Goal: Complete application form: Complete application form

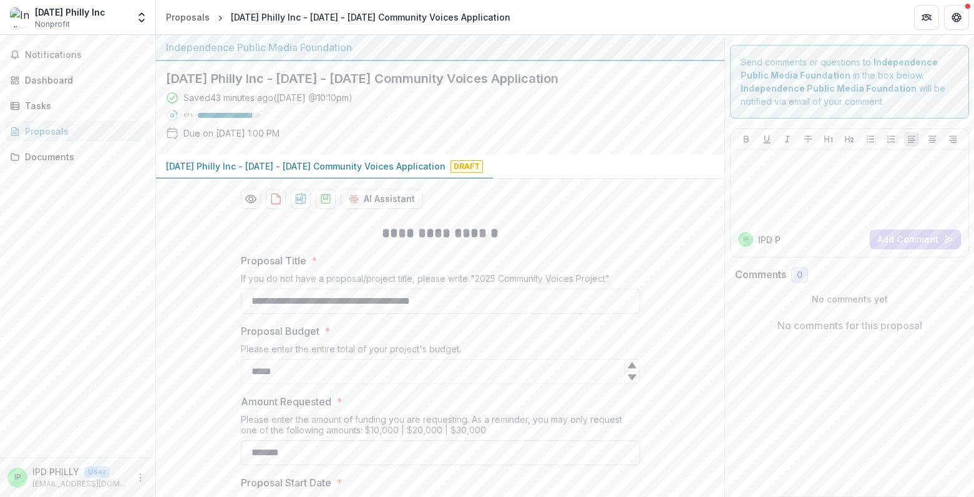
scroll to position [5395, 0]
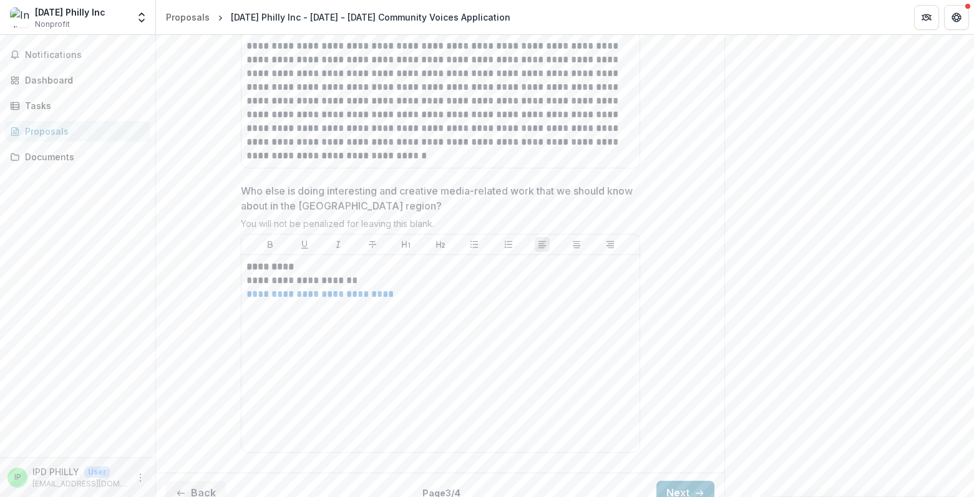
click at [249, 315] on p at bounding box center [440, 322] width 388 height 14
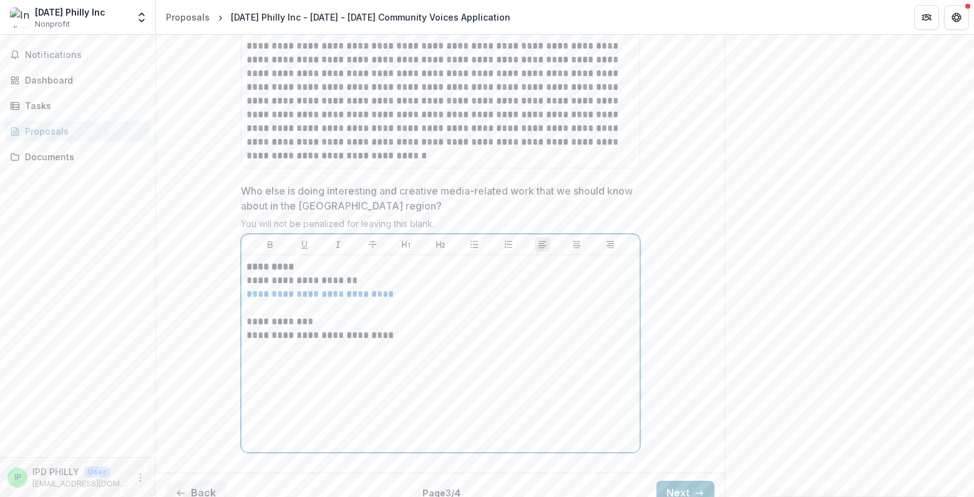
click at [294, 342] on p at bounding box center [440, 349] width 388 height 14
click at [382, 382] on div "**********" at bounding box center [440, 353] width 388 height 187
click at [395, 392] on div "**********" at bounding box center [440, 353] width 388 height 187
click at [391, 395] on div "**********" at bounding box center [440, 353] width 388 height 187
drag, startPoint x: 319, startPoint y: 304, endPoint x: 236, endPoint y: 309, distance: 83.1
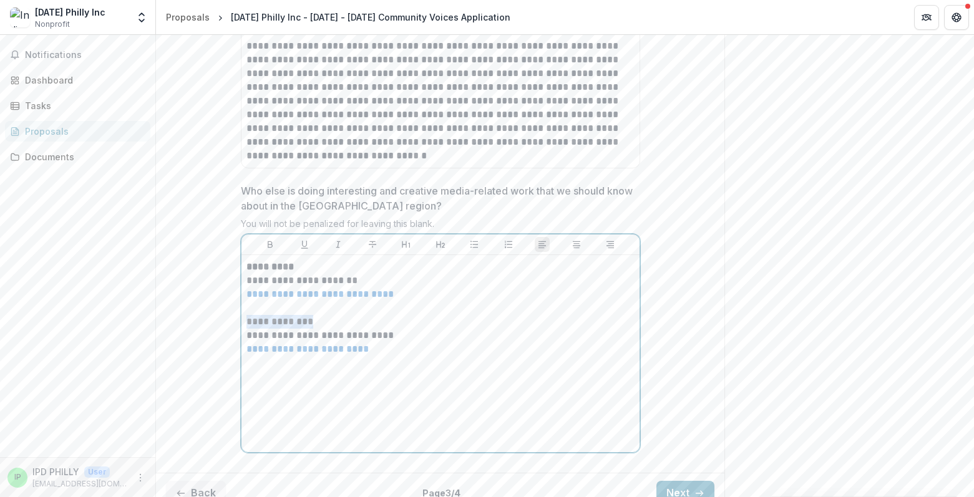
click at [273, 240] on icon "Bold" at bounding box center [270, 245] width 10 height 10
click at [354, 407] on div "**********" at bounding box center [440, 353] width 388 height 187
click at [354, 409] on div "**********" at bounding box center [440, 353] width 388 height 187
click at [361, 412] on div "**********" at bounding box center [440, 353] width 388 height 187
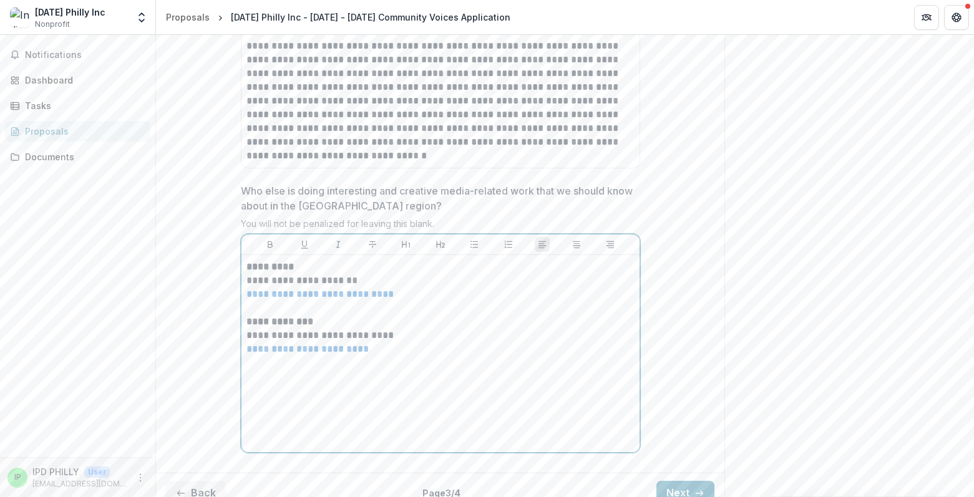
click at [361, 412] on div "**********" at bounding box center [440, 353] width 388 height 187
click at [676, 481] on button "Next" at bounding box center [685, 493] width 58 height 25
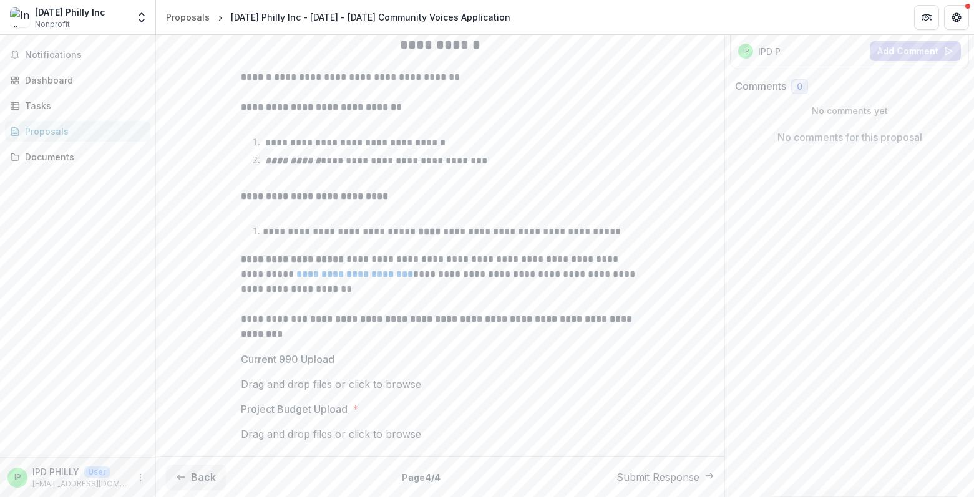
scroll to position [280, 0]
click at [421, 428] on span "click to browse" at bounding box center [385, 434] width 72 height 12
type input "**********"
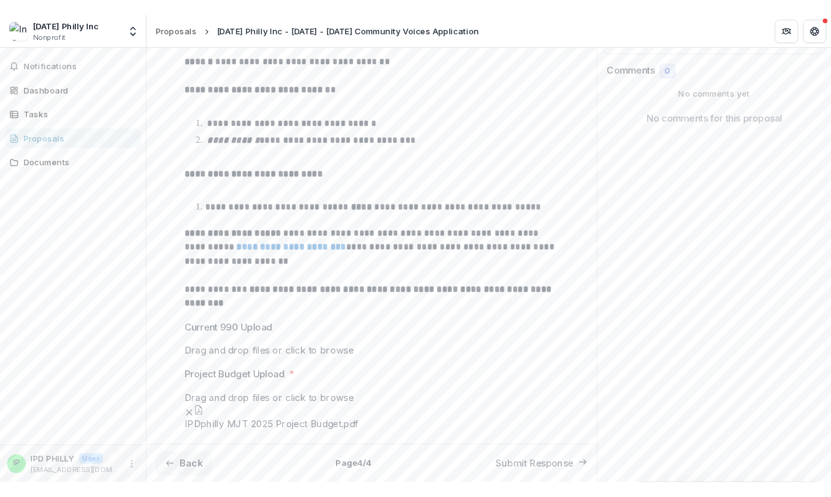
scroll to position [273, 0]
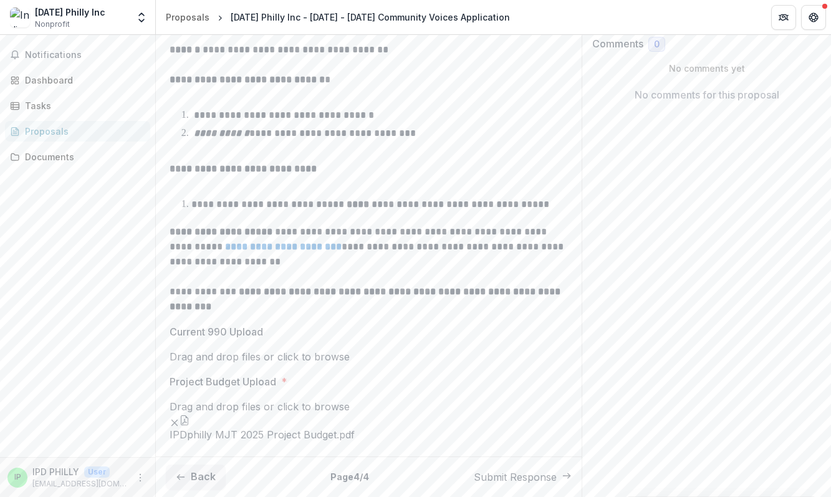
click at [350, 351] on span "click to browse" at bounding box center [314, 357] width 72 height 12
type input "**********"
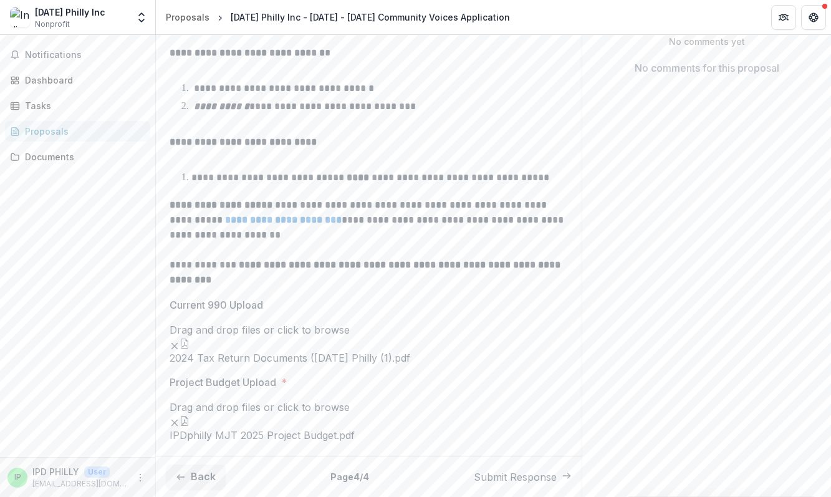
scroll to position [500, 0]
click at [190, 473] on button "Back" at bounding box center [196, 477] width 60 height 25
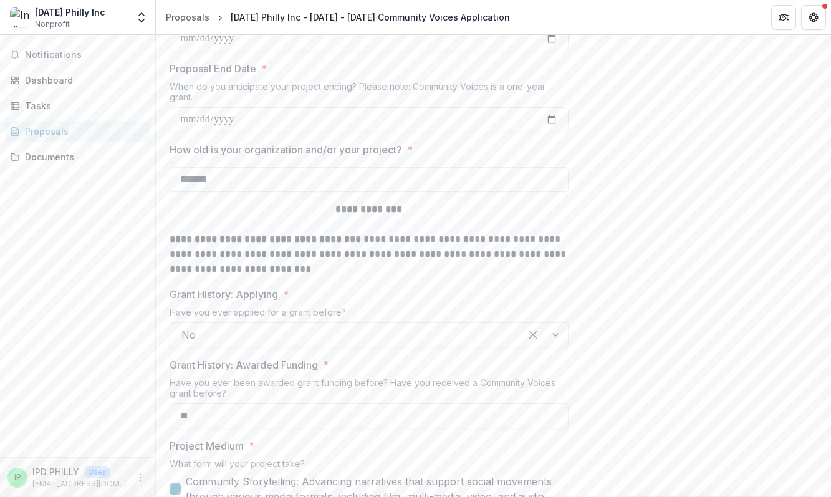
type input "*******"
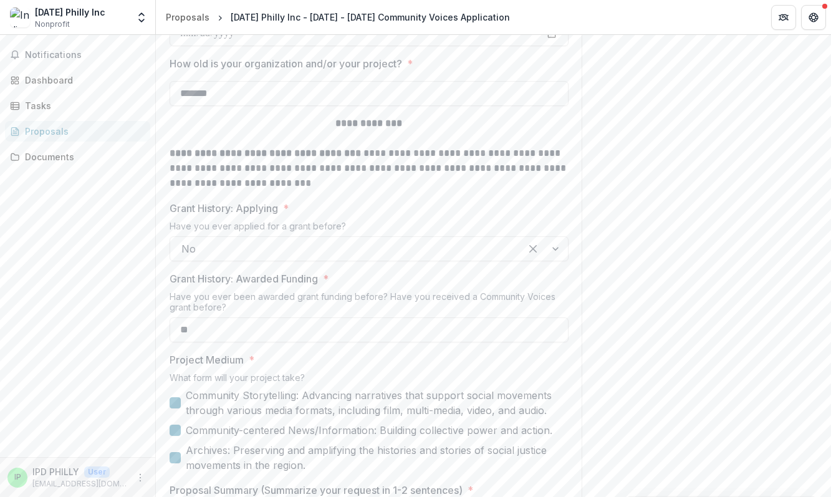
scroll to position [0, 0]
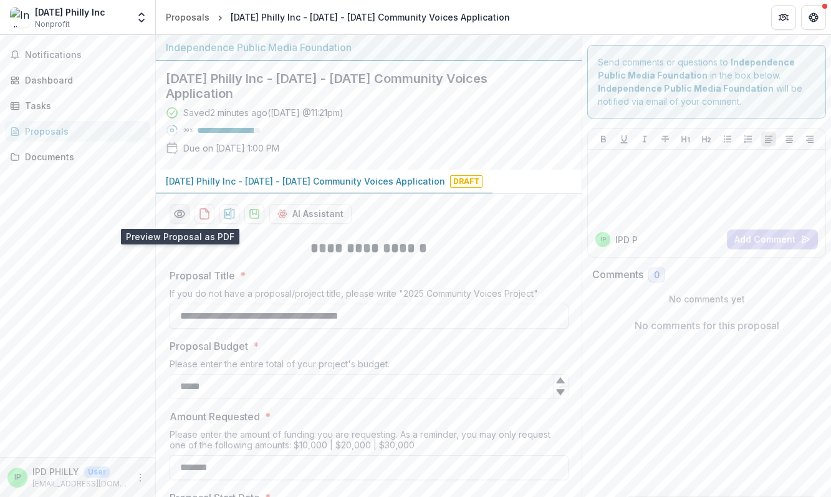
click at [179, 211] on icon "Preview f3b9ab83-1b36-4cbc-8ab8-9655ba68e38f-0.pdf" at bounding box center [179, 214] width 12 height 12
click at [10, 496] on icon "Close" at bounding box center [5, 506] width 10 height 10
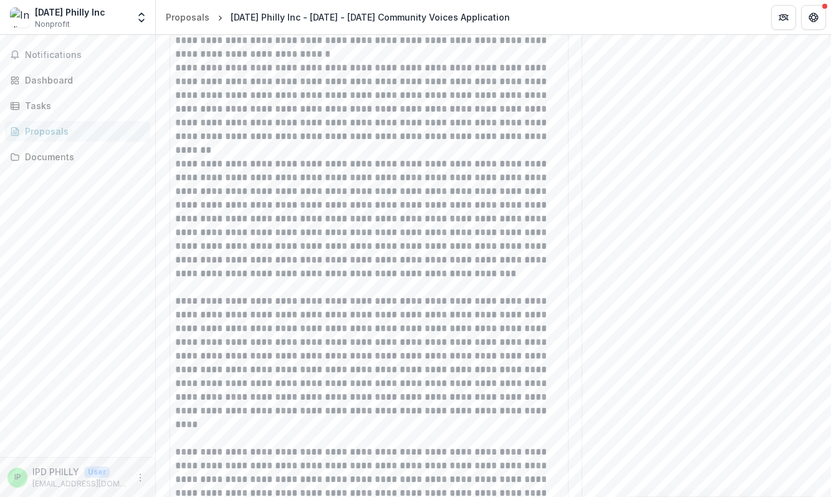
scroll to position [5410, 0]
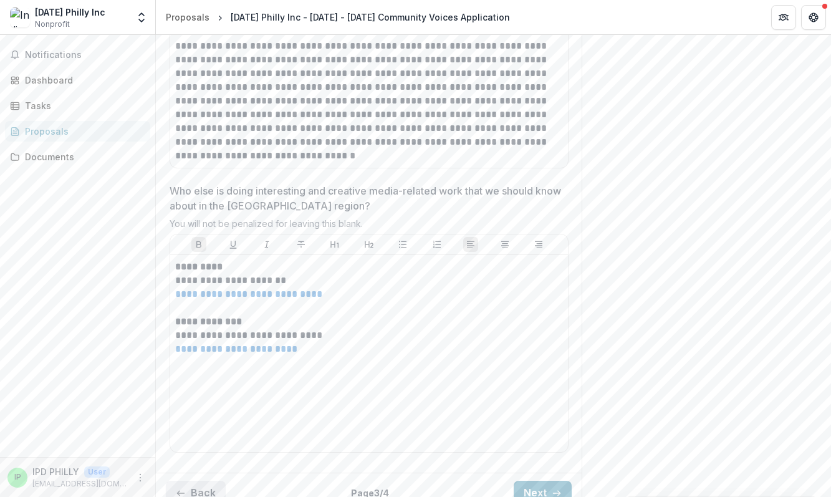
click at [199, 481] on button "Back" at bounding box center [196, 493] width 60 height 25
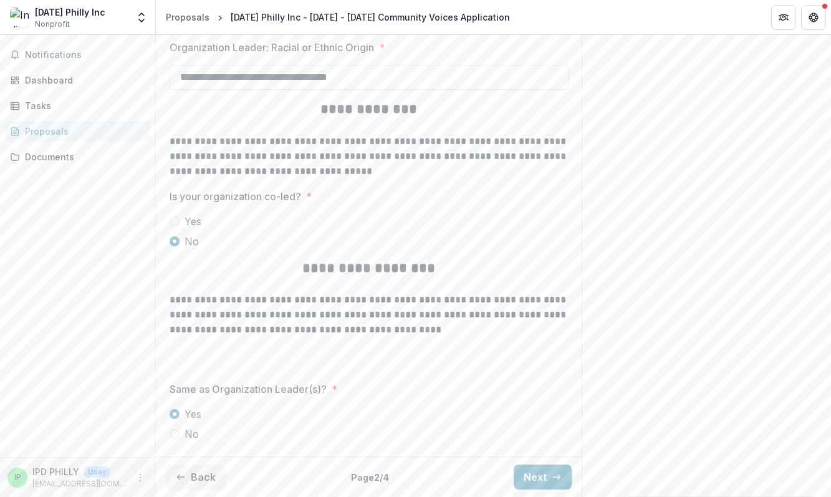
scroll to position [2909, 0]
click at [203, 475] on button "Back" at bounding box center [196, 477] width 60 height 25
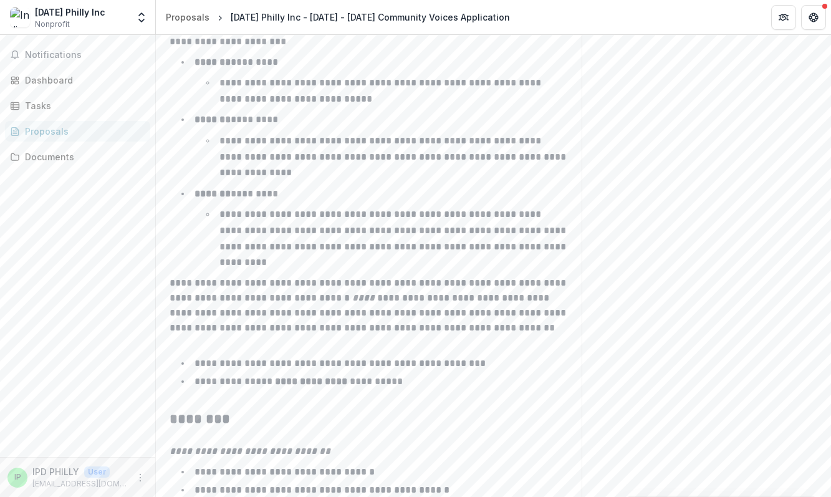
scroll to position [2011, 0]
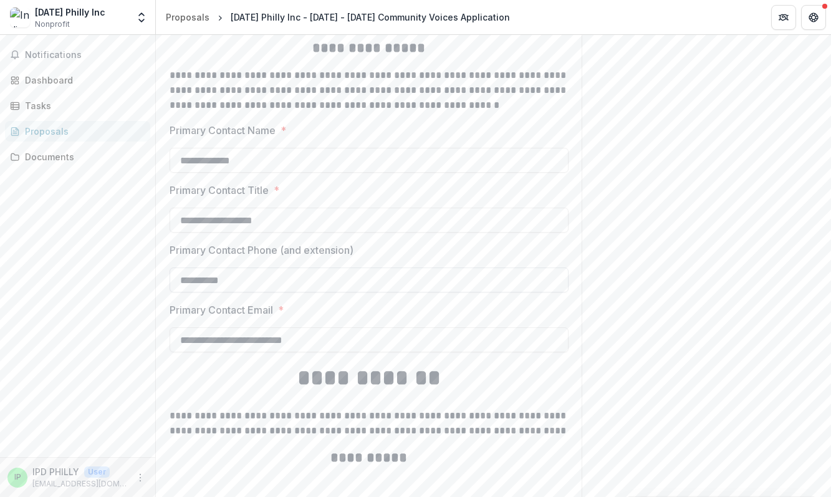
drag, startPoint x: 240, startPoint y: 281, endPoint x: 177, endPoint y: 278, distance: 63.0
click at [177, 278] on input "**********" at bounding box center [369, 280] width 399 height 25
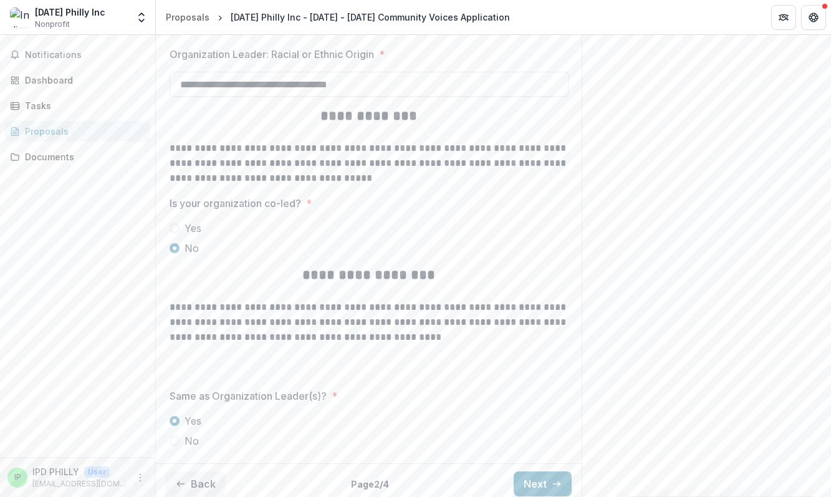
scroll to position [2909, 0]
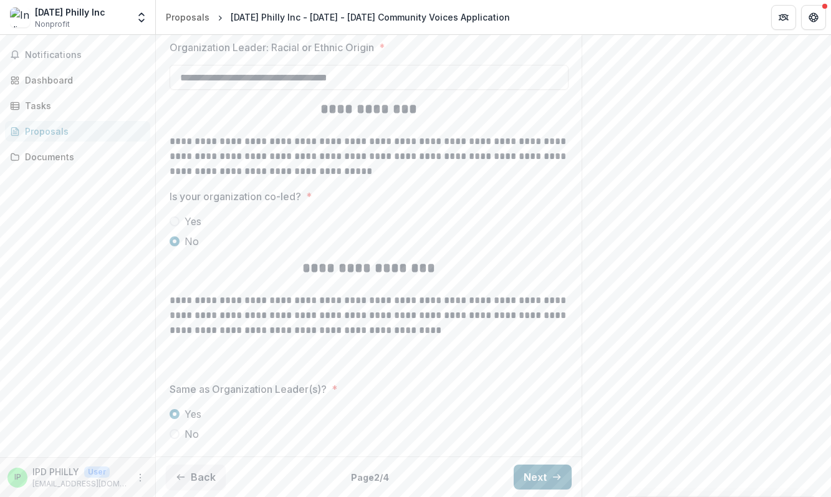
click at [525, 478] on button "Next" at bounding box center [543, 477] width 58 height 25
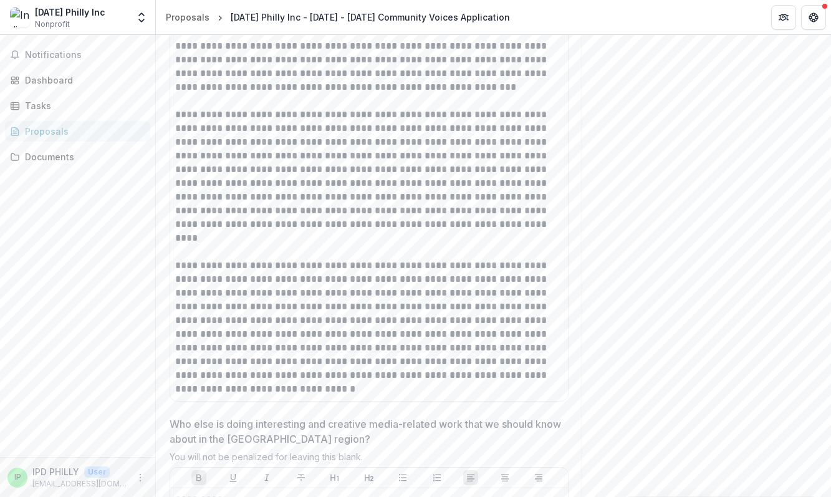
scroll to position [5410, 0]
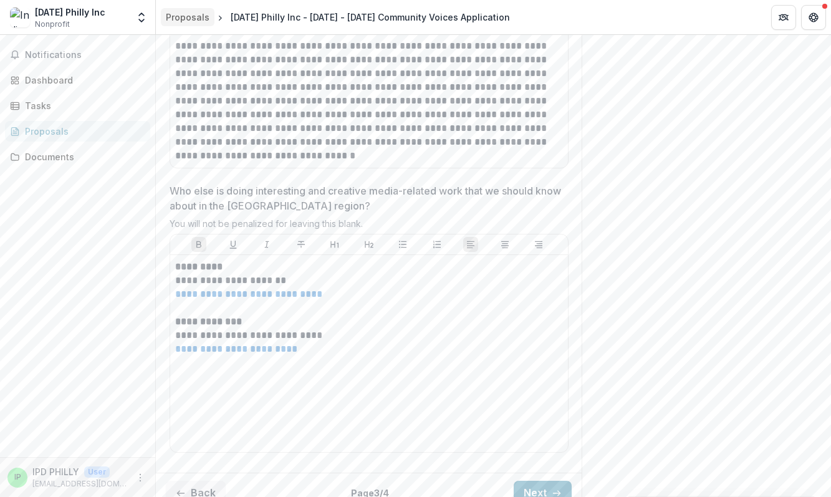
click at [182, 16] on div "Proposals" at bounding box center [188, 17] width 44 height 13
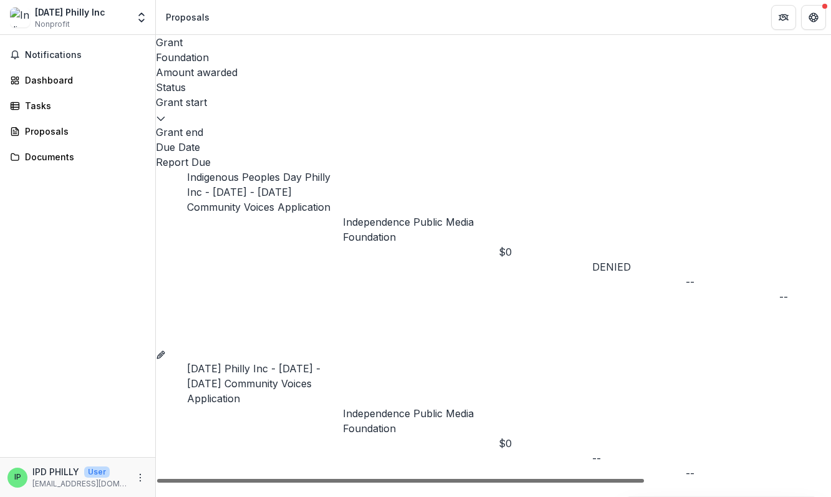
drag, startPoint x: 455, startPoint y: 122, endPoint x: 314, endPoint y: 120, distance: 141.6
click at [314, 479] on div at bounding box center [400, 481] width 487 height 4
click at [392, 215] on p "Independence Public Media Foundation" at bounding box center [421, 230] width 156 height 30
click at [282, 171] on link "Indigenous Peoples Day Philly Inc - [DATE] - [DATE] Community Voices Application" at bounding box center [258, 192] width 143 height 42
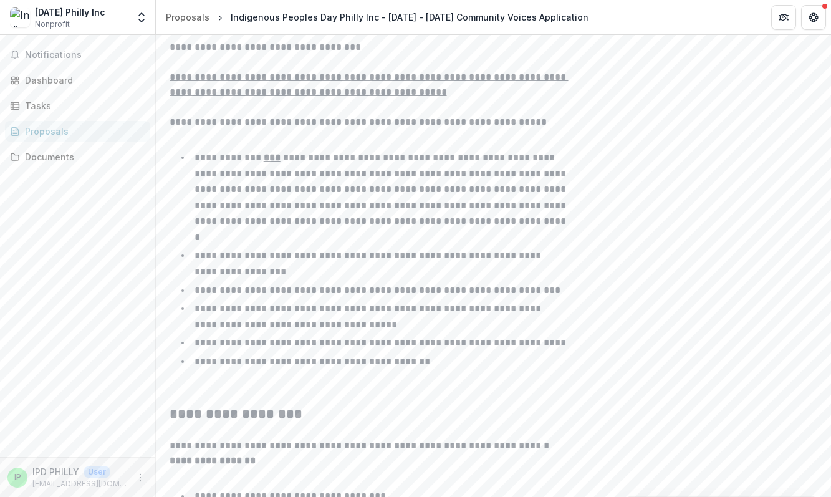
scroll to position [840, 0]
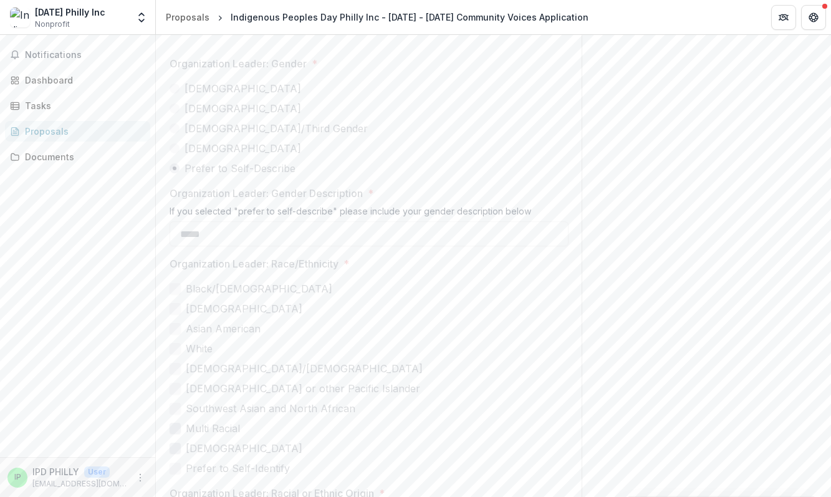
scroll to position [3447, 0]
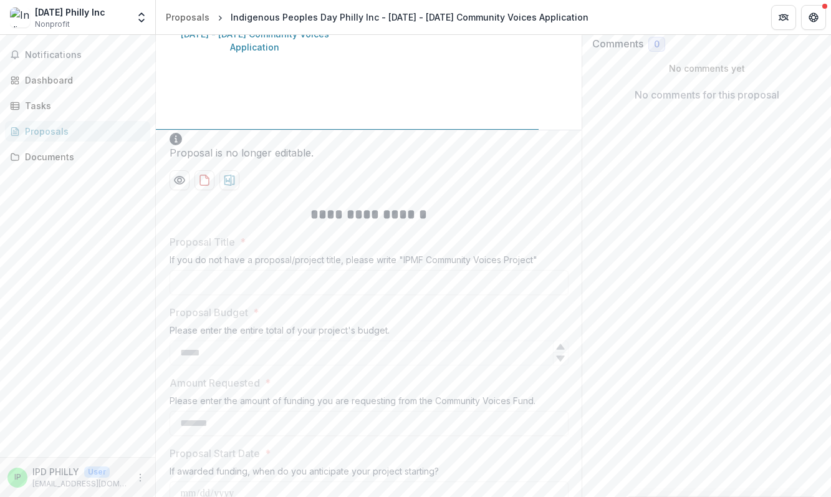
scroll to position [0, 0]
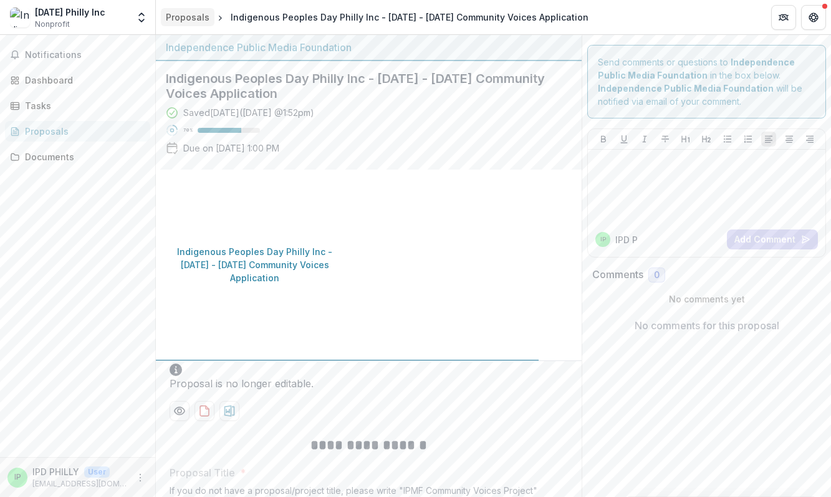
click at [178, 13] on div "Proposals" at bounding box center [188, 17] width 44 height 13
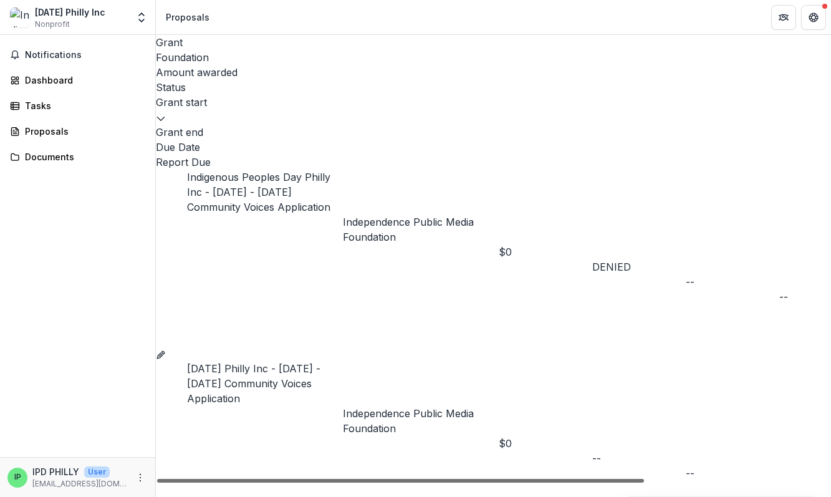
drag, startPoint x: 584, startPoint y: 122, endPoint x: 427, endPoint y: 119, distance: 157.2
click at [462, 479] on div at bounding box center [400, 481] width 487 height 4
click at [47, 16] on div "[DATE] Philly Inc" at bounding box center [70, 12] width 70 height 13
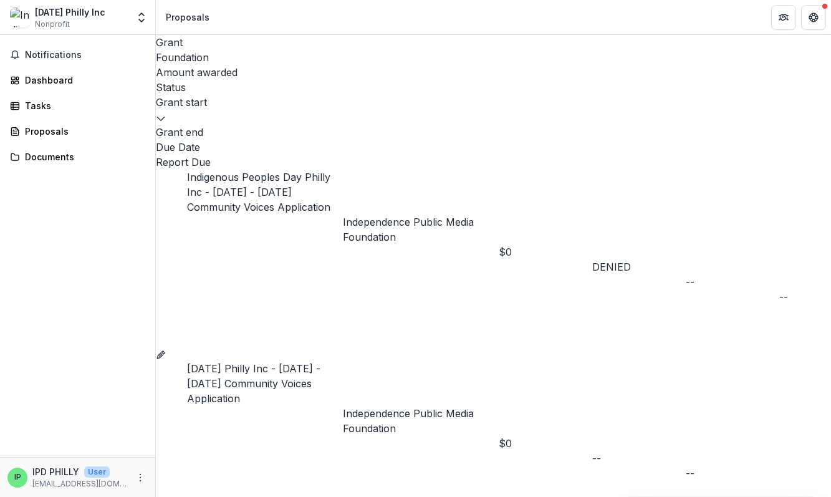
click at [37, 16] on div "[DATE] Philly Inc" at bounding box center [70, 12] width 70 height 13
click at [17, 16] on img at bounding box center [20, 17] width 20 height 20
click at [44, 84] on div "Dashboard" at bounding box center [82, 80] width 115 height 13
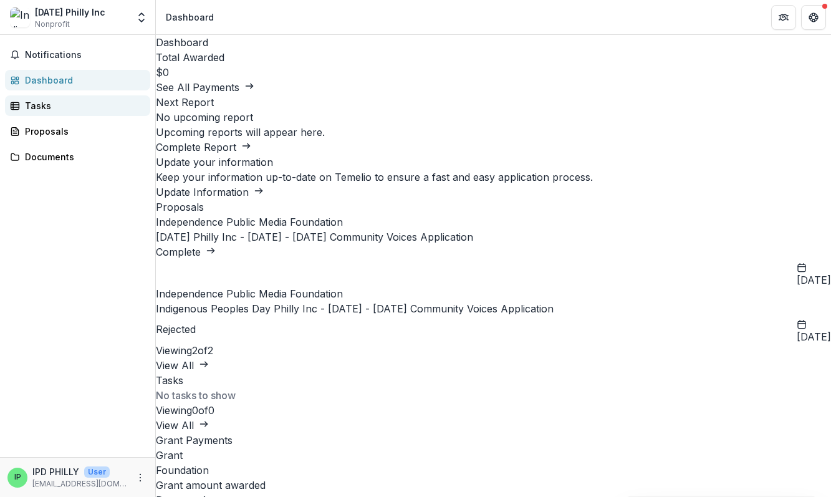
click at [36, 103] on div "Tasks" at bounding box center [82, 105] width 115 height 13
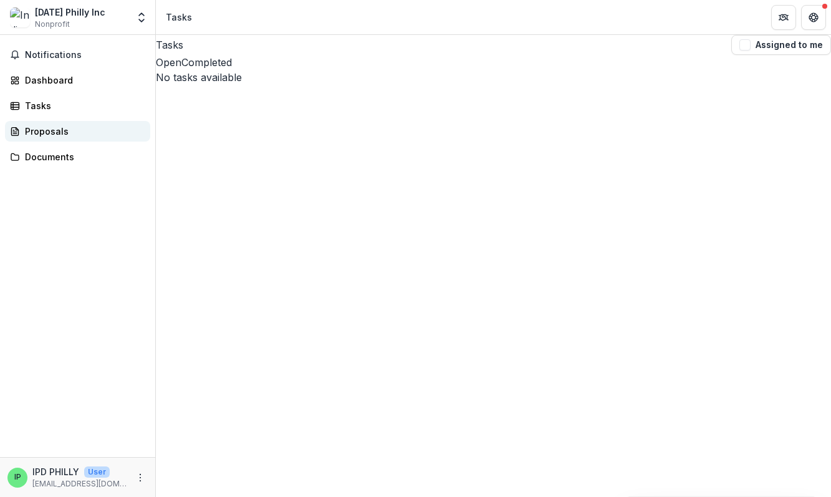
click at [45, 131] on div "Proposals" at bounding box center [82, 131] width 115 height 13
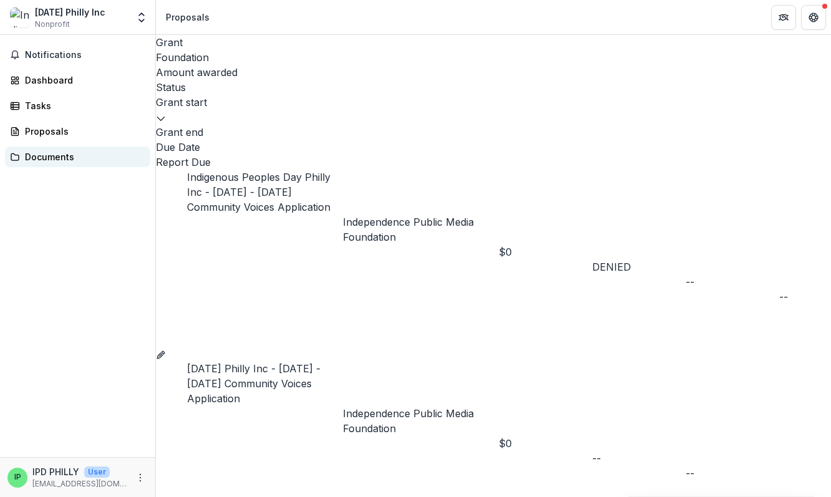
click at [39, 157] on div "Documents" at bounding box center [82, 156] width 115 height 13
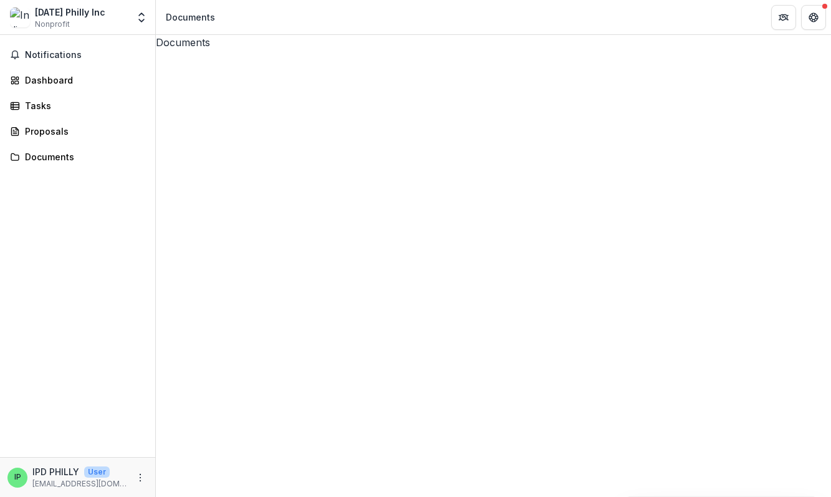
click at [334, 162] on icon at bounding box center [520, 388] width 372 height 452
click at [173, 82] on span at bounding box center [494, 388] width 676 height 676
click at [135, 477] on icon "More" at bounding box center [140, 478] width 10 height 10
click at [197, 452] on link "Settings" at bounding box center [222, 451] width 133 height 21
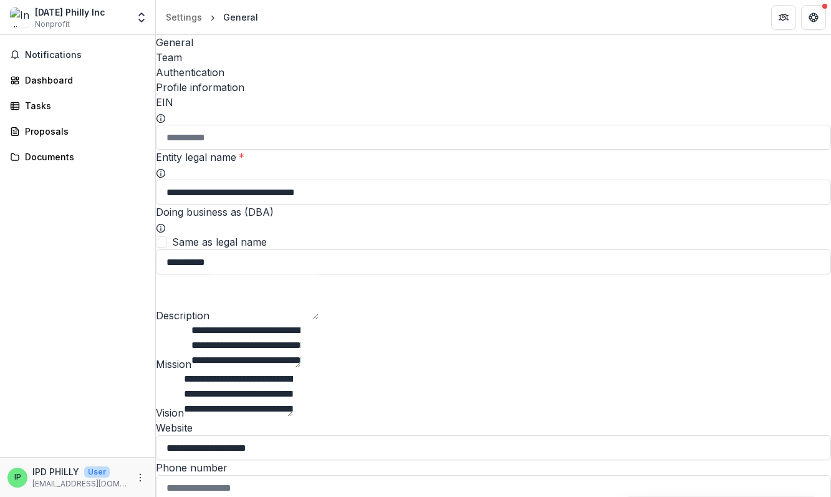
type input "**********"
click at [214, 298] on textarea "Description" at bounding box center [264, 296] width 109 height 45
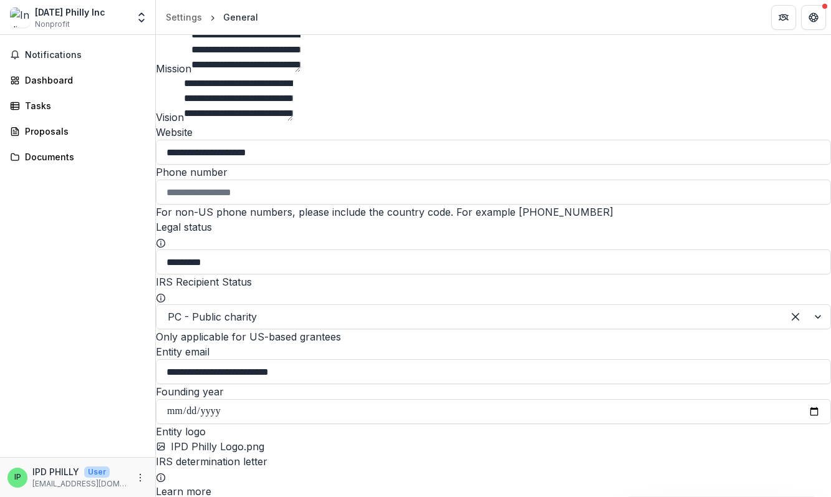
scroll to position [374, 0]
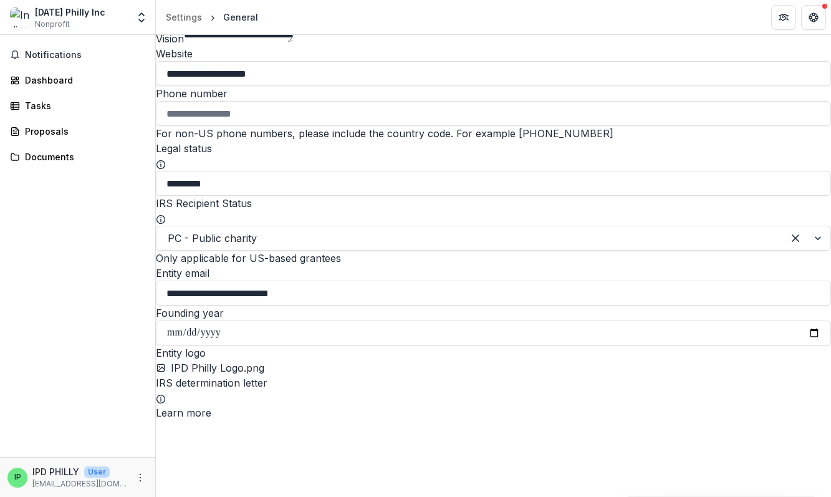
click at [185, 126] on input "Phone number" at bounding box center [494, 113] width 676 height 25
click at [237, 126] on input "Phone number" at bounding box center [494, 113] width 676 height 25
paste input "**********"
type input "**********"
click at [109, 292] on div "Notifications Dashboard Tasks Proposals Documents" at bounding box center [77, 246] width 155 height 422
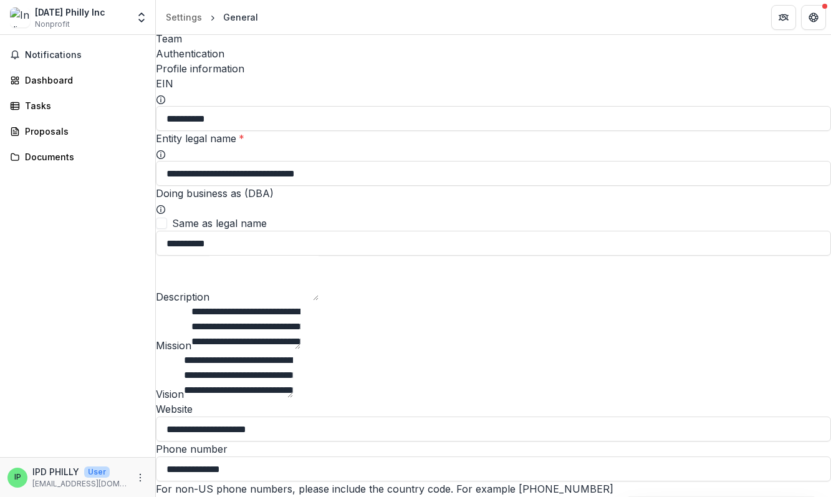
scroll to position [0, 0]
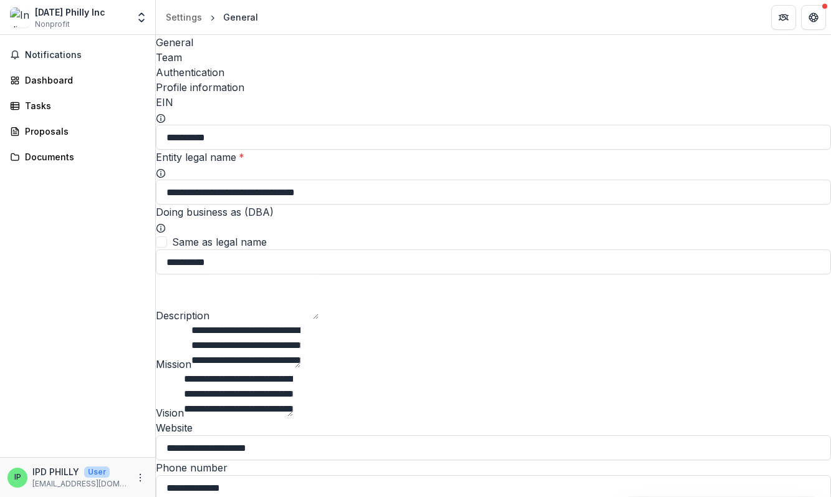
click at [210, 304] on textarea "Description" at bounding box center [264, 296] width 109 height 45
click at [225, 50] on div "Team" at bounding box center [494, 57] width 676 height 15
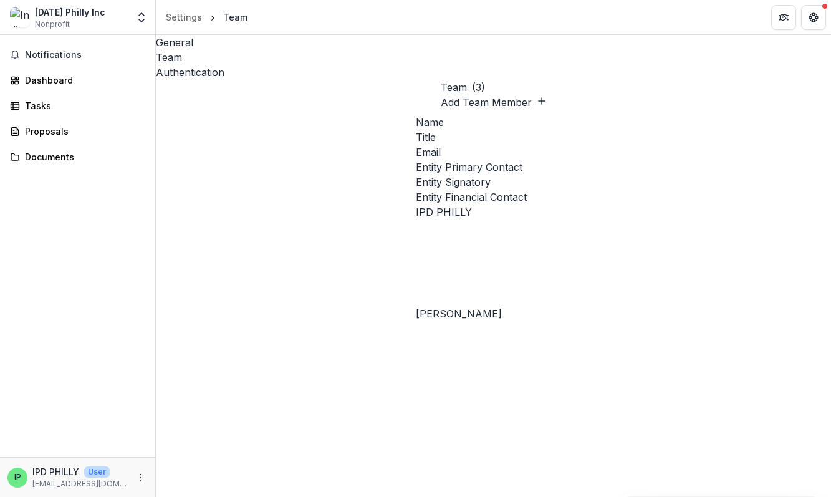
click at [185, 47] on div "General" at bounding box center [494, 42] width 676 height 15
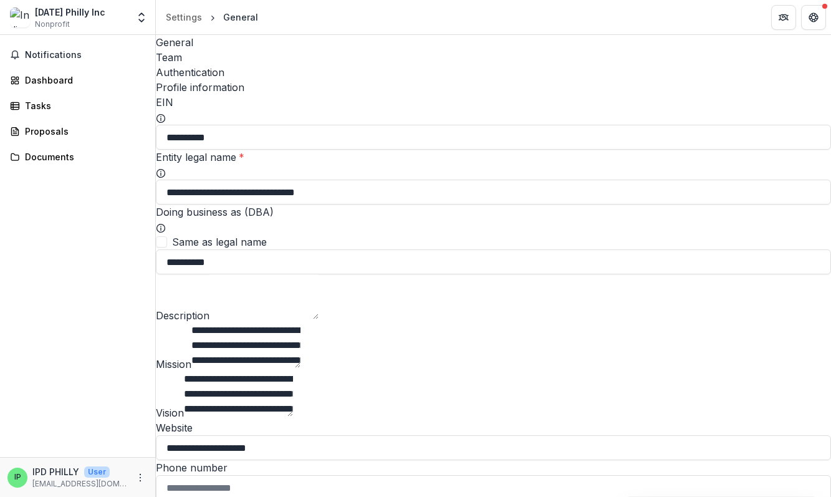
click at [218, 298] on textarea "Description" at bounding box center [264, 296] width 109 height 45
click at [210, 300] on textarea "Description" at bounding box center [264, 296] width 109 height 45
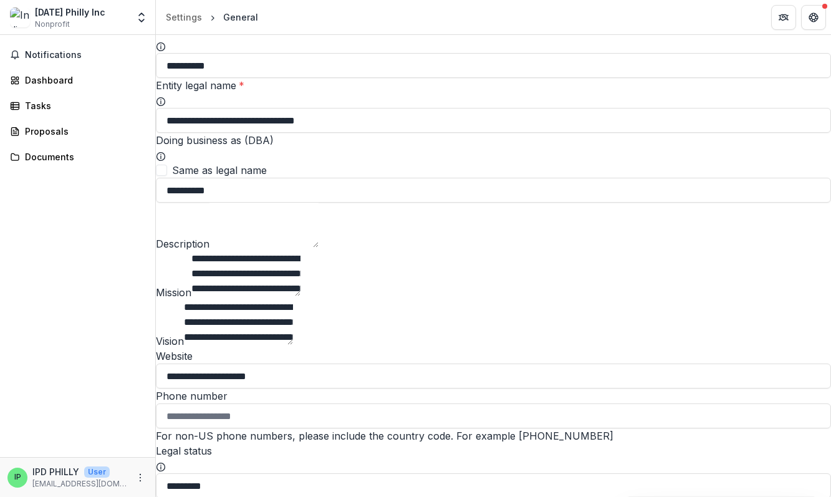
scroll to position [62, 0]
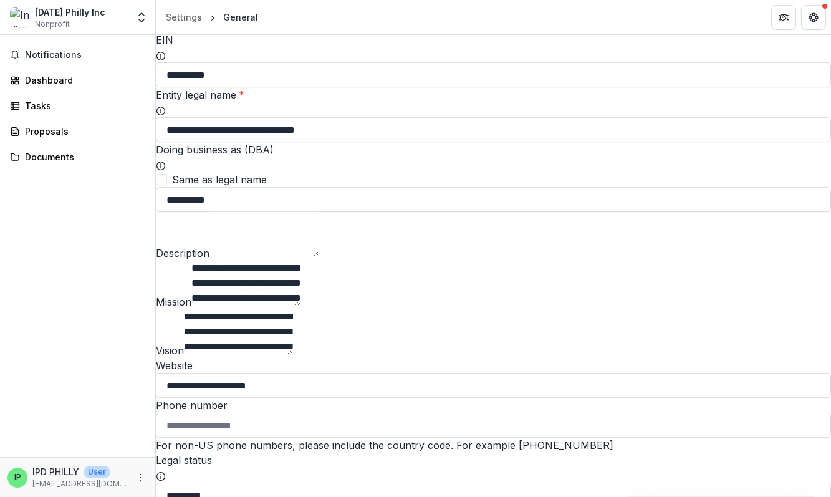
click at [210, 235] on textarea "Description" at bounding box center [264, 234] width 109 height 45
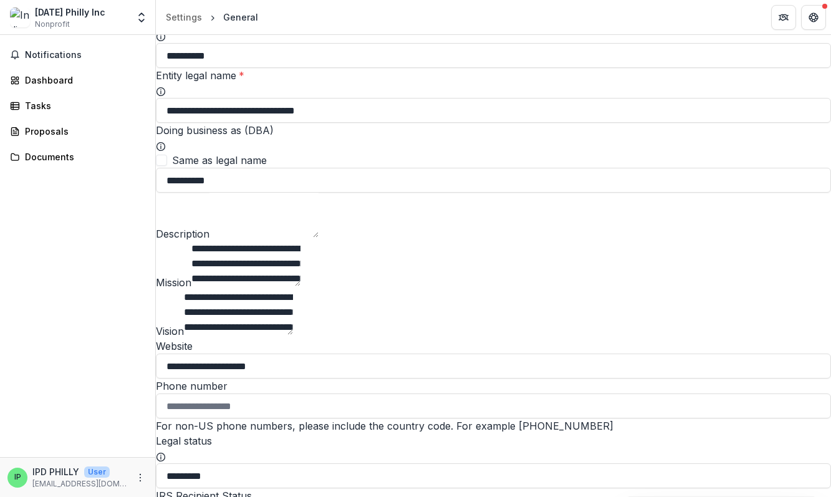
scroll to position [0, 0]
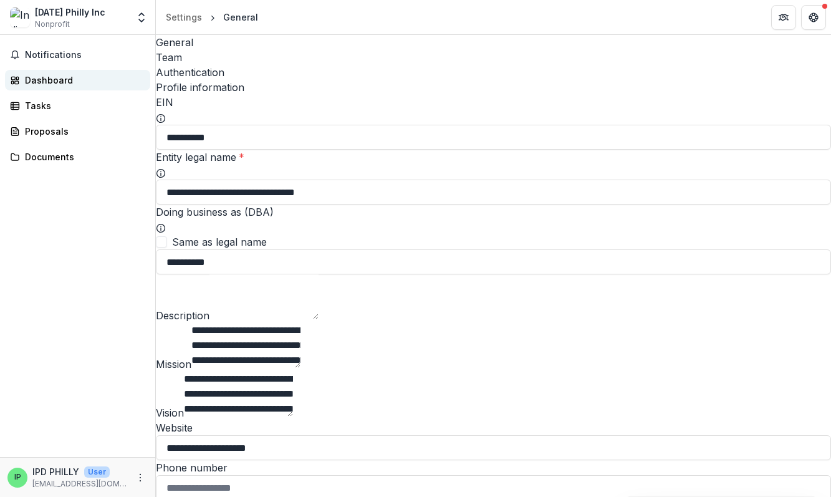
click at [47, 80] on div "Dashboard" at bounding box center [82, 80] width 115 height 13
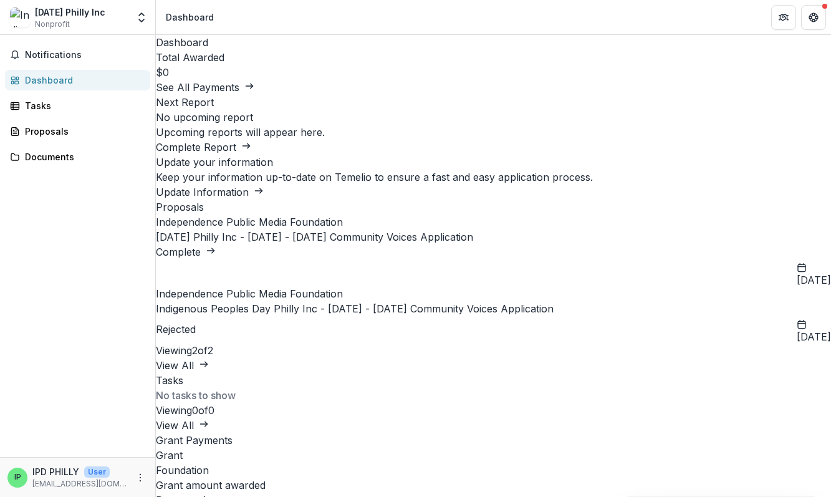
click at [237, 243] on link "[DATE] Philly Inc - [DATE] - [DATE] Community Voices Application" at bounding box center [314, 237] width 317 height 12
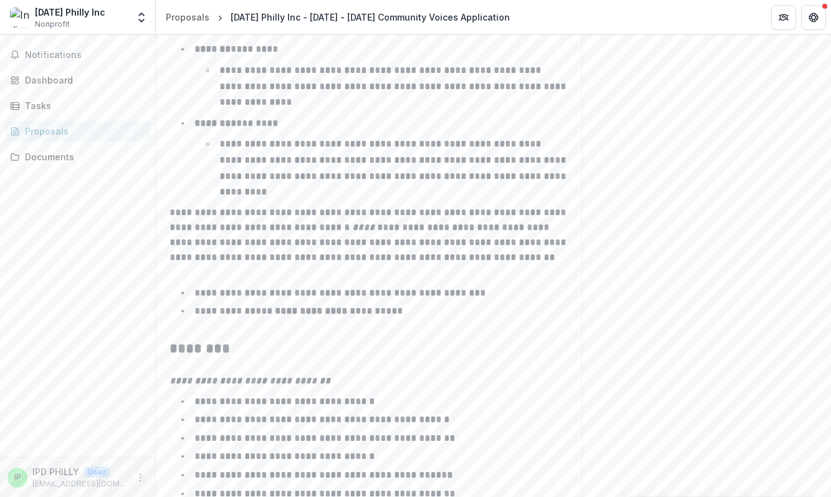
scroll to position [2011, 0]
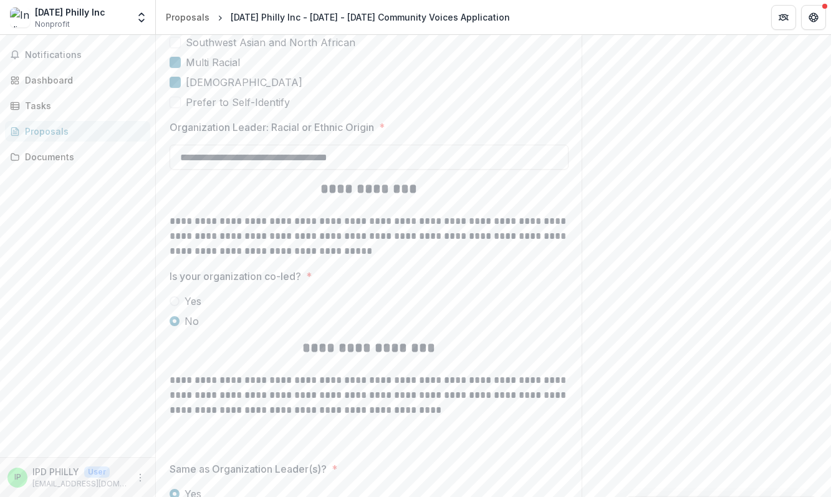
scroll to position [2909, 0]
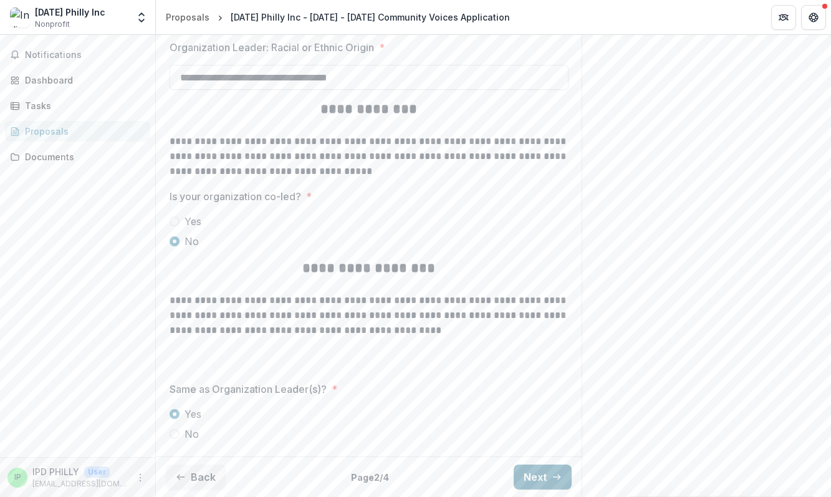
click at [539, 478] on button "Next" at bounding box center [543, 477] width 58 height 25
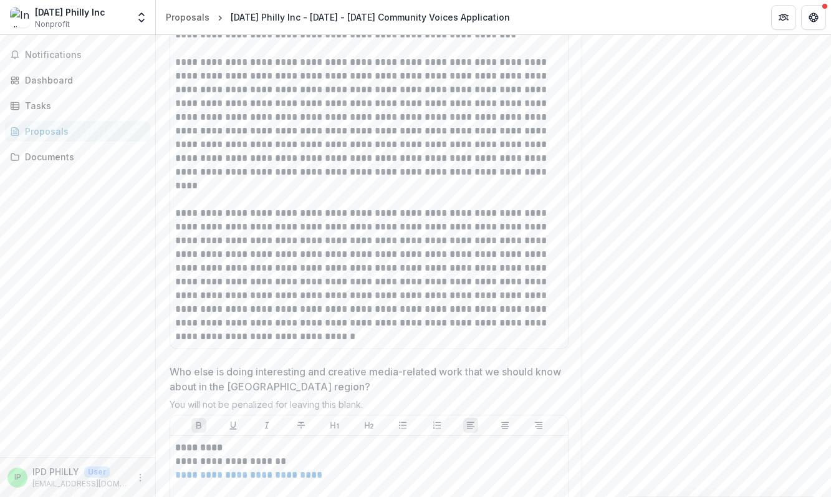
scroll to position [5410, 0]
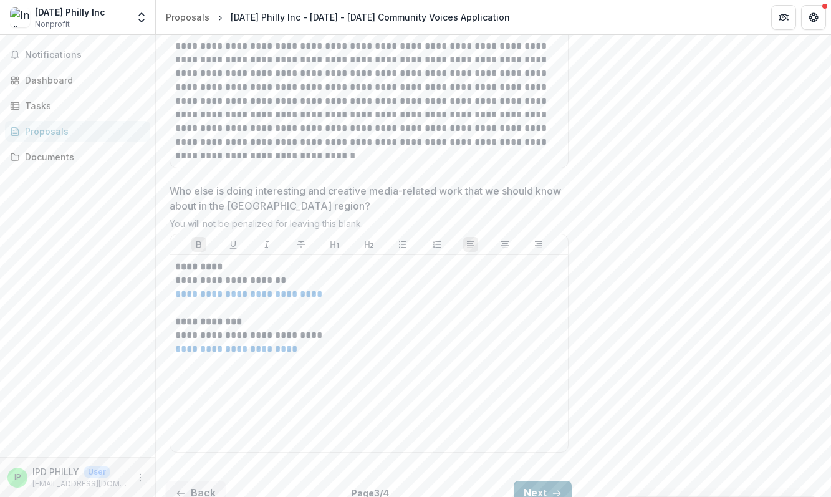
click at [528, 481] on button "Next" at bounding box center [543, 493] width 58 height 25
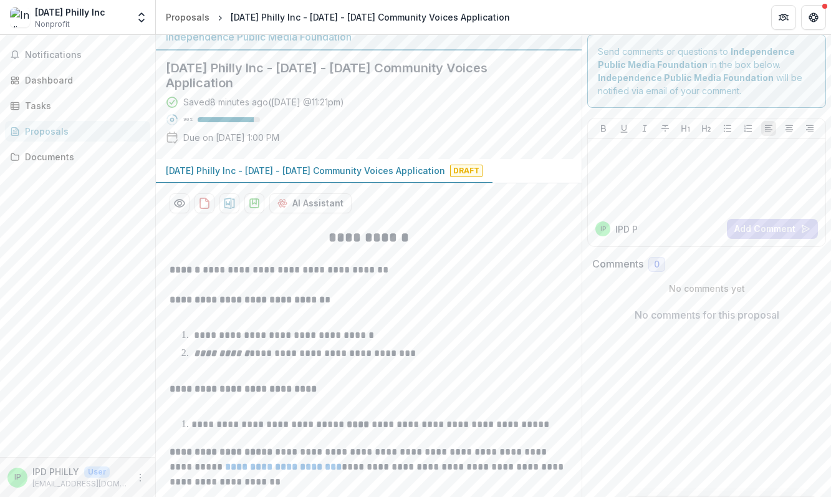
scroll to position [0, 0]
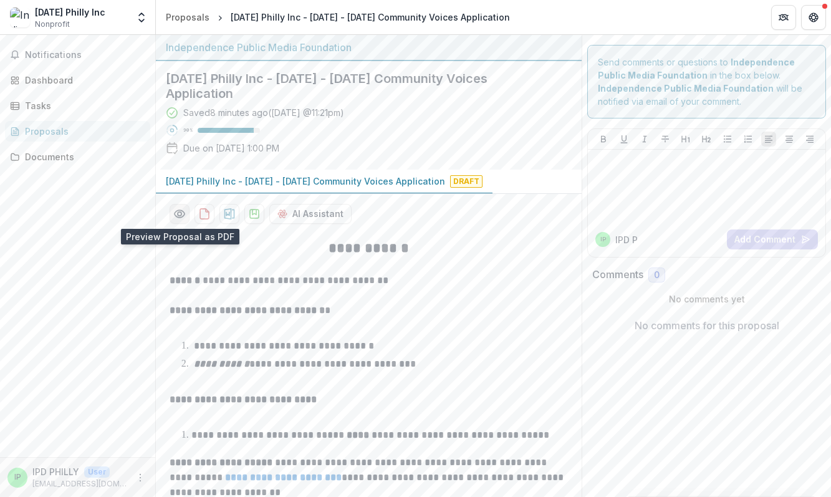
click at [177, 215] on icon "Preview f3b9ab83-1b36-4cbc-8ab8-9655ba68e38f-0.pdf" at bounding box center [179, 214] width 12 height 12
click at [10, 496] on button "Close" at bounding box center [5, 504] width 10 height 15
click at [145, 476] on icon "More" at bounding box center [140, 478] width 10 height 10
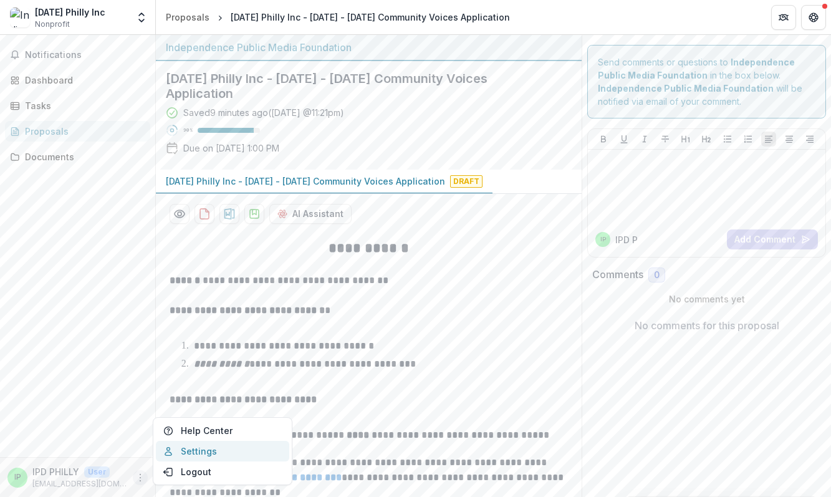
click at [200, 453] on link "Settings" at bounding box center [222, 451] width 133 height 21
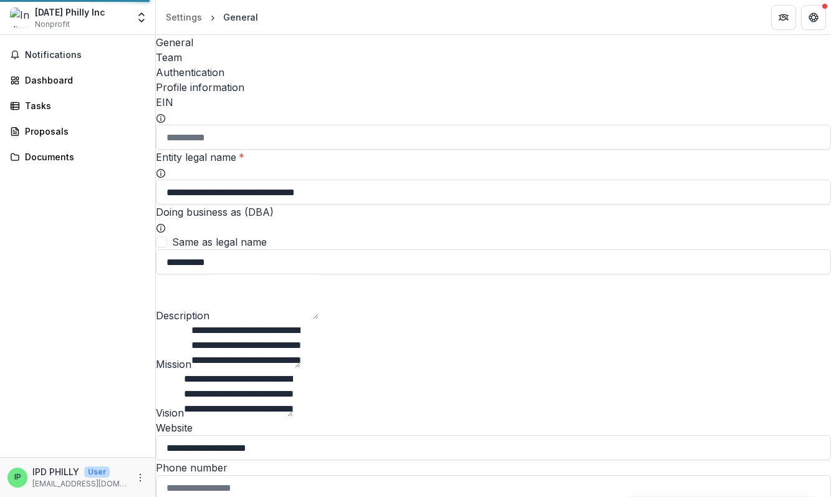
type input "**********"
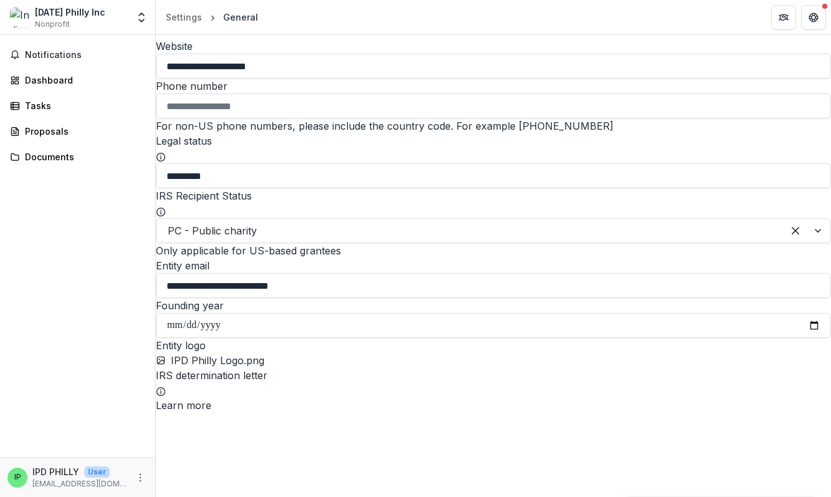
scroll to position [437, 0]
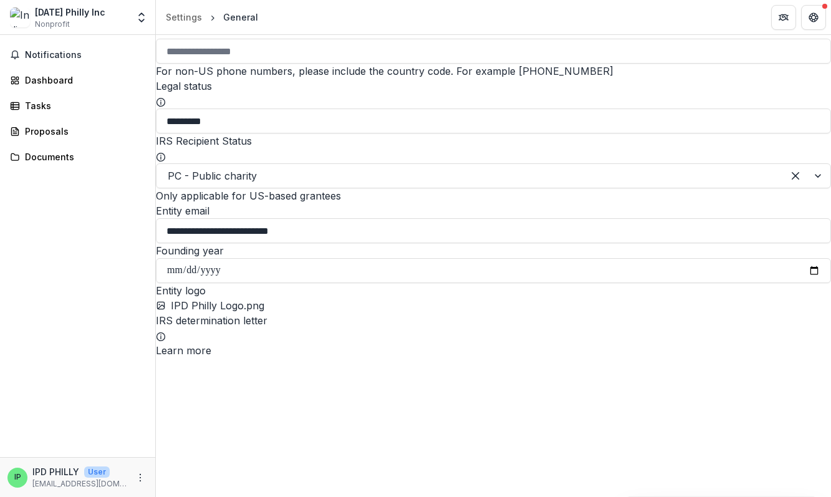
click at [215, 64] on input "Phone number" at bounding box center [494, 51] width 676 height 25
paste input "**********"
type input "**********"
click at [63, 69] on div "Notifications Dashboard Tasks Proposals Documents" at bounding box center [77, 246] width 155 height 422
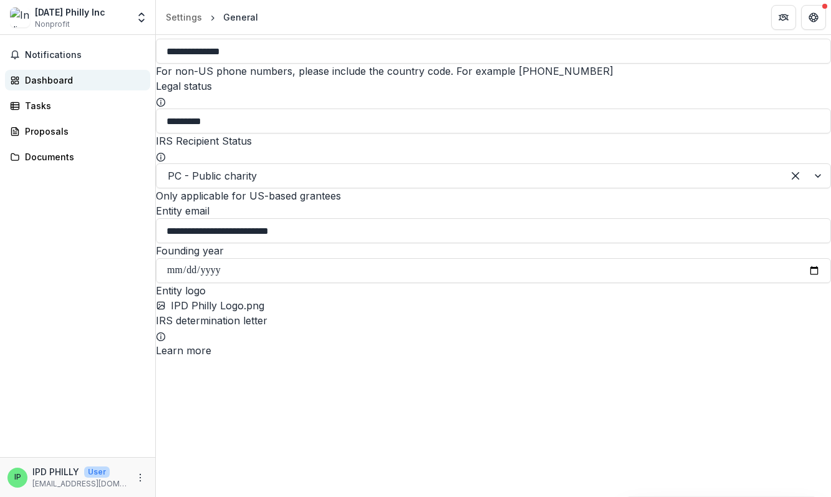
click at [41, 77] on div "Dashboard" at bounding box center [82, 80] width 115 height 13
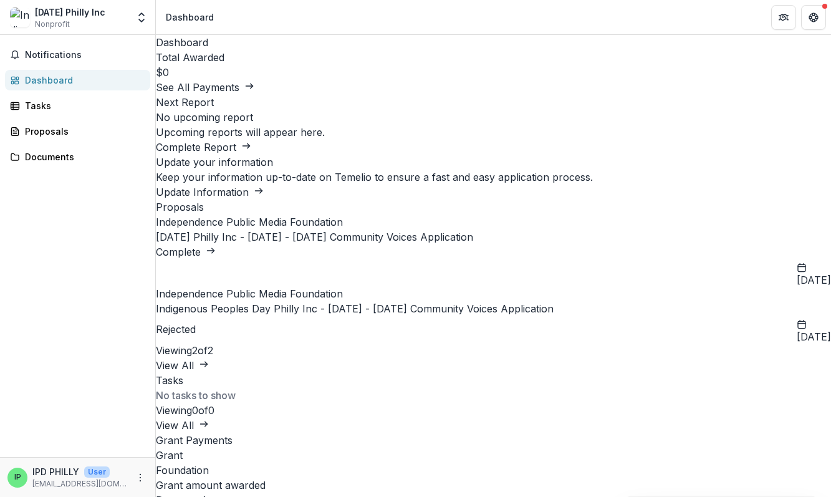
click at [301, 243] on link "[DATE] Philly Inc - [DATE] - [DATE] Community Voices Application" at bounding box center [314, 237] width 317 height 12
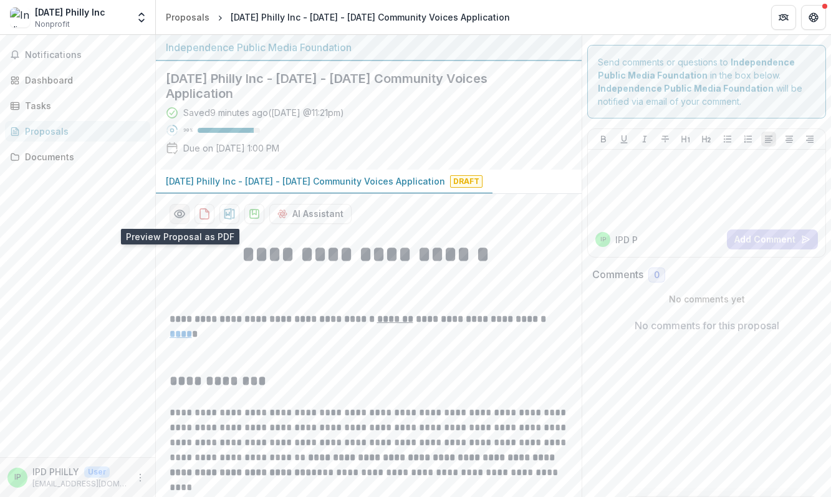
click at [173, 216] on icon "Preview f3b9ab83-1b36-4cbc-8ab8-9655ba68e38f-0.pdf" at bounding box center [179, 214] width 12 height 12
click at [10, 496] on icon "Close" at bounding box center [5, 506] width 10 height 10
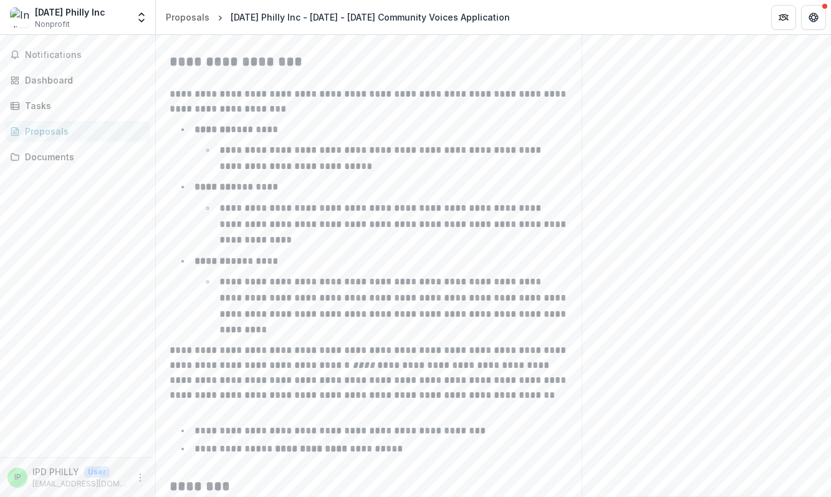
scroll to position [2011, 0]
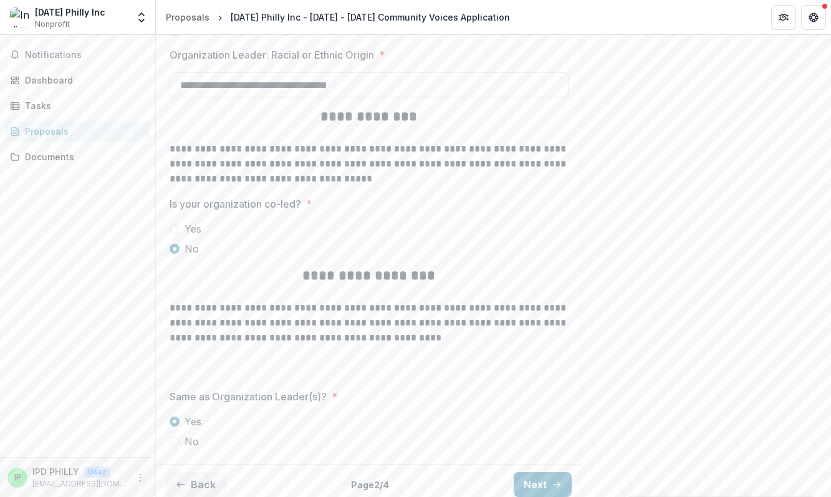
scroll to position [2909, 0]
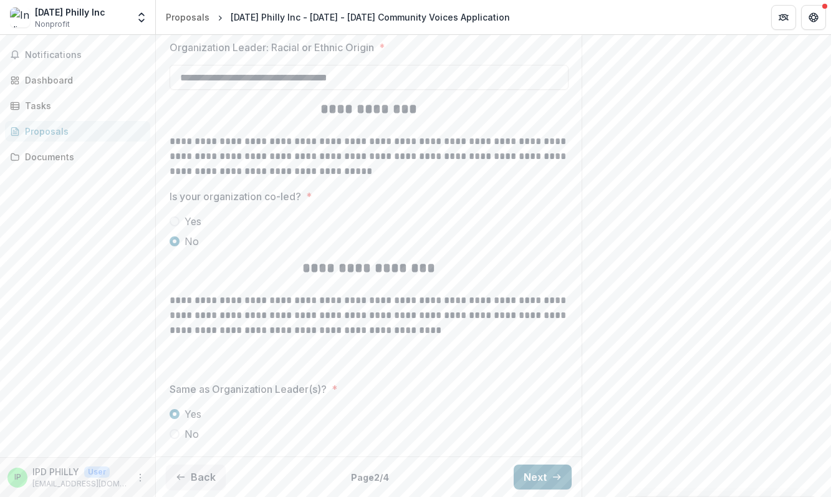
click at [524, 476] on button "Next" at bounding box center [543, 477] width 58 height 25
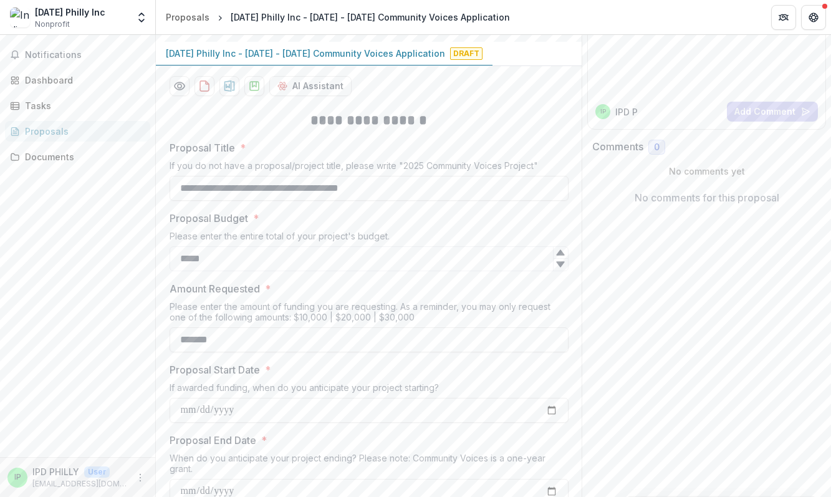
scroll to position [108, 0]
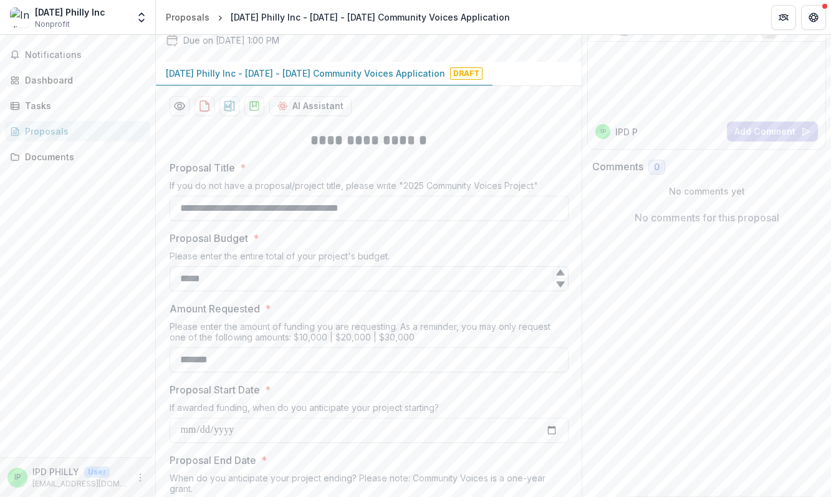
drag, startPoint x: 189, startPoint y: 277, endPoint x: 174, endPoint y: 276, distance: 15.0
click at [174, 276] on input "*****" at bounding box center [369, 278] width 399 height 25
click at [188, 281] on input "*****" at bounding box center [369, 278] width 399 height 25
click at [558, 283] on icon at bounding box center [560, 285] width 8 height 6
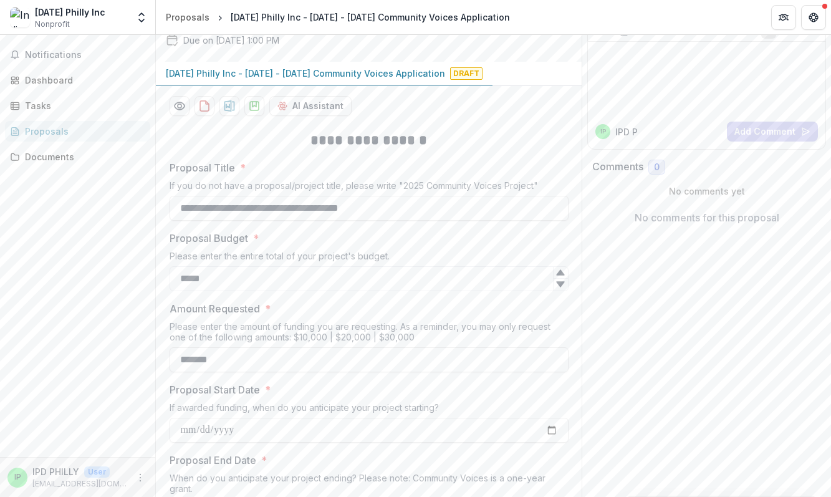
type input "*****"
click at [556, 274] on icon at bounding box center [560, 273] width 8 height 6
click at [181, 279] on input "*****" at bounding box center [369, 278] width 399 height 25
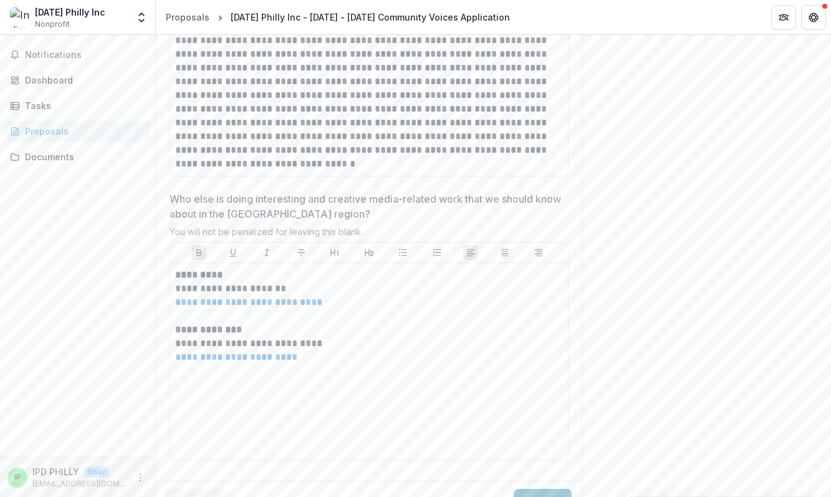
scroll to position [5410, 0]
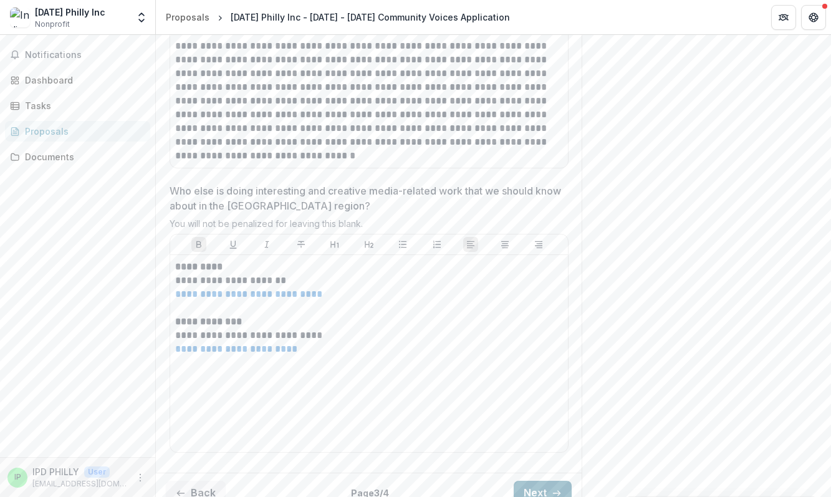
click at [537, 481] on button "Next" at bounding box center [543, 493] width 58 height 25
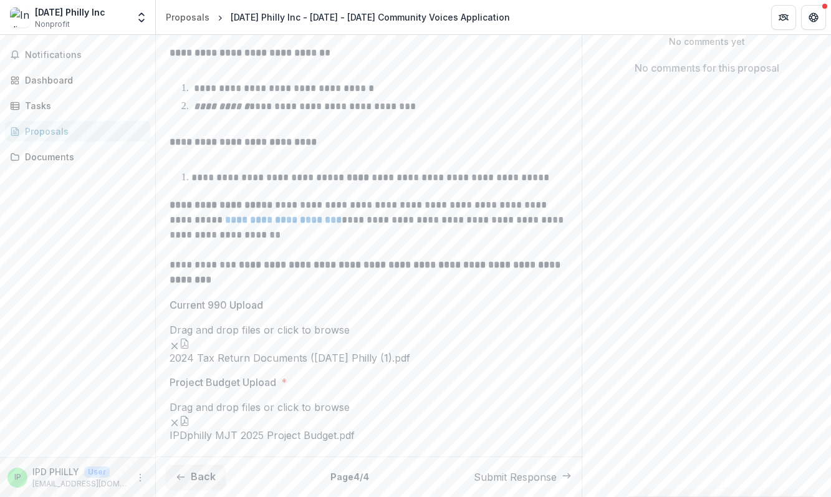
scroll to position [500, 0]
click at [495, 477] on button "Submit Response" at bounding box center [523, 477] width 98 height 15
click at [192, 476] on button "Back" at bounding box center [196, 477] width 60 height 25
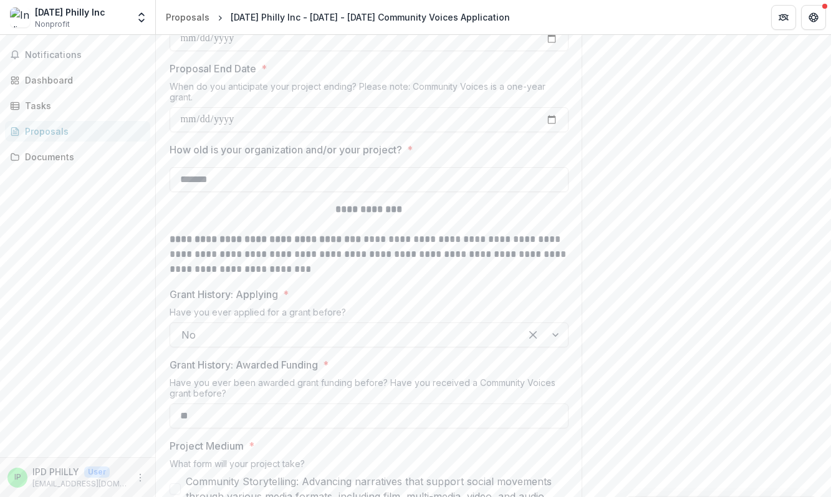
type input "*******"
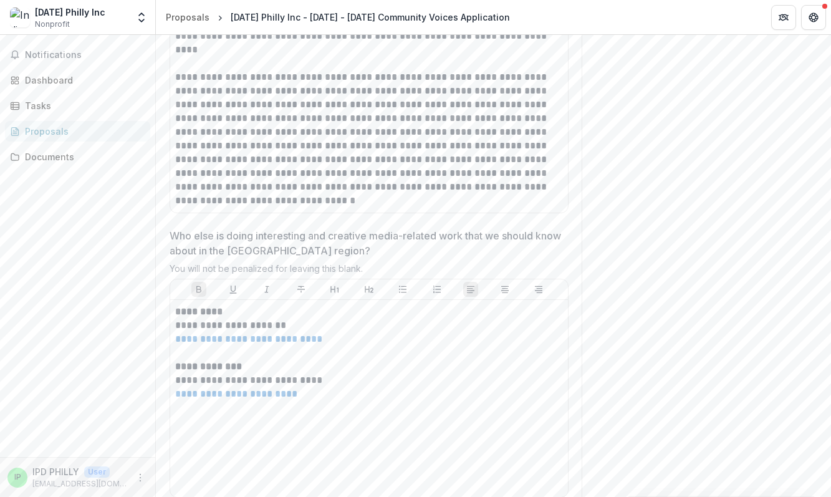
scroll to position [5410, 0]
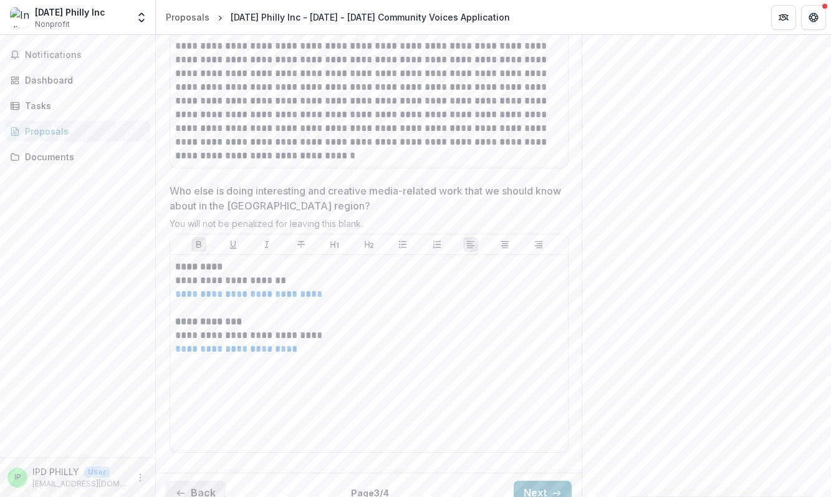
click at [205, 481] on button "Back" at bounding box center [196, 493] width 60 height 25
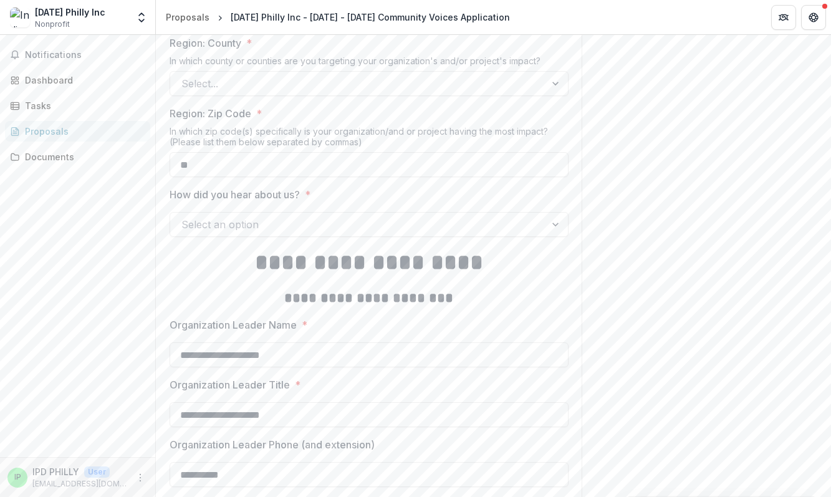
scroll to position [1475, 0]
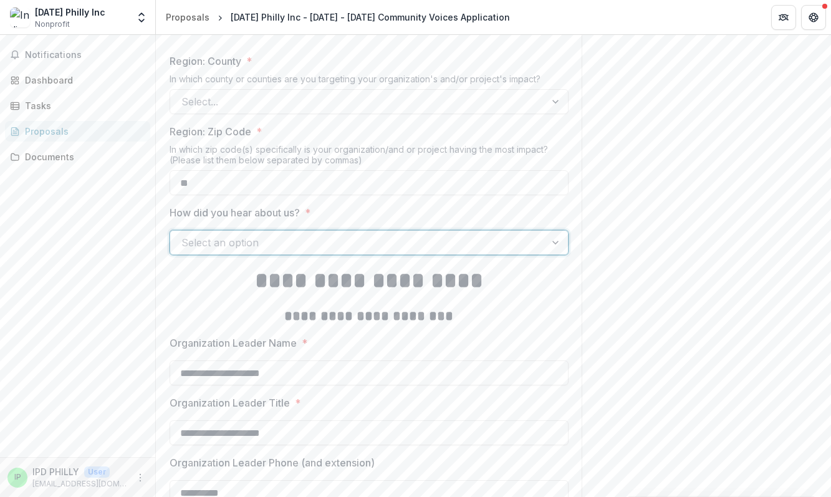
click at [535, 246] on div "Select an option" at bounding box center [357, 243] width 375 height 20
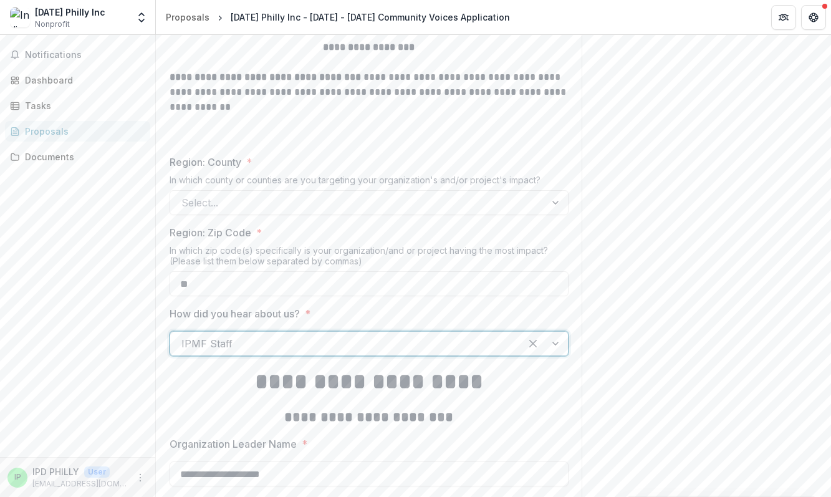
scroll to position [1350, 0]
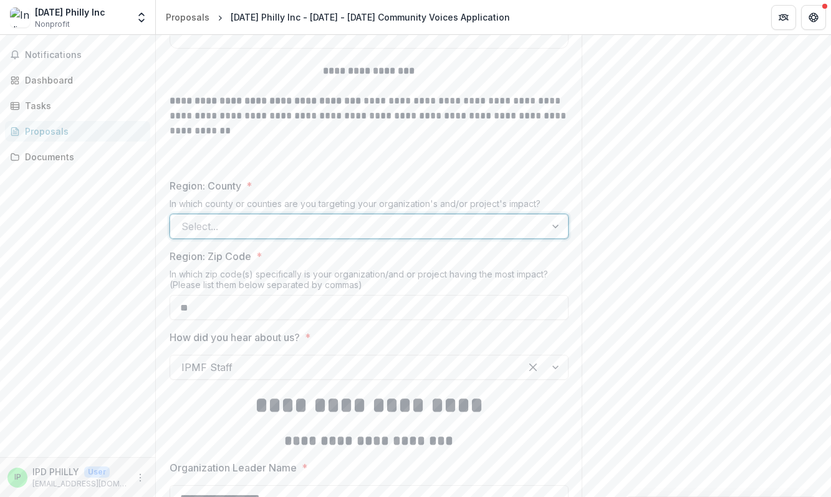
click at [534, 226] on div "Select..." at bounding box center [357, 226] width 375 height 20
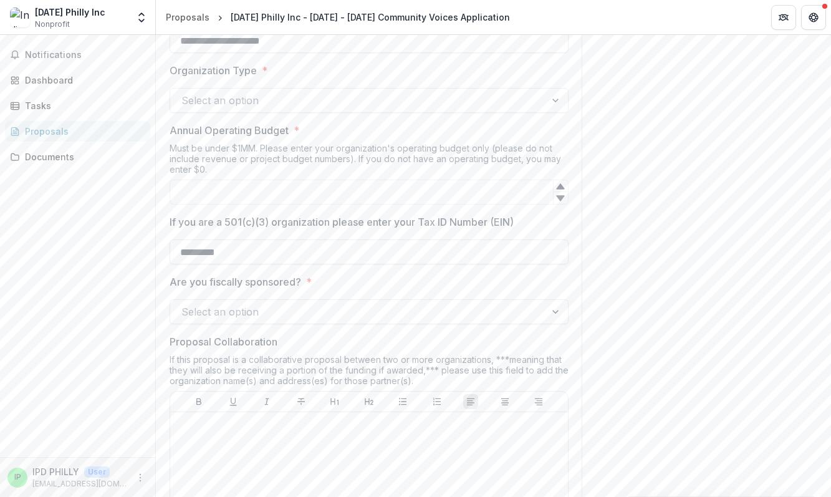
scroll to position [851, 0]
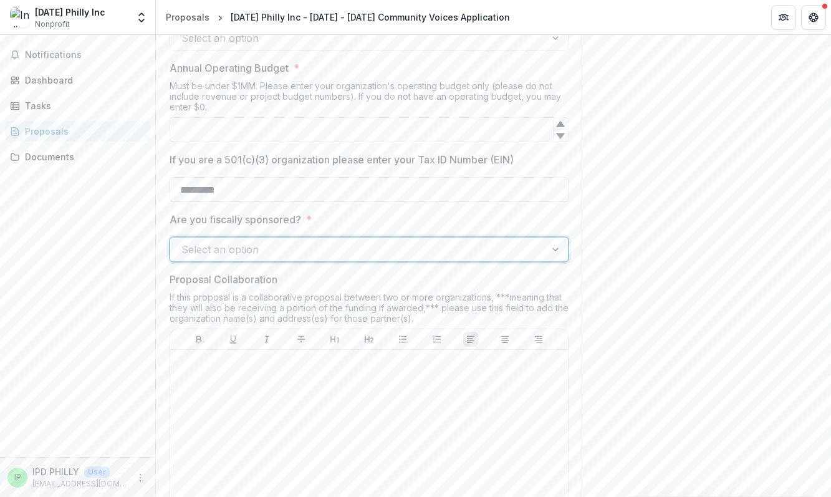
drag, startPoint x: 533, startPoint y: 253, endPoint x: 533, endPoint y: 246, distance: 6.9
click at [533, 251] on div "Select an option" at bounding box center [357, 250] width 375 height 20
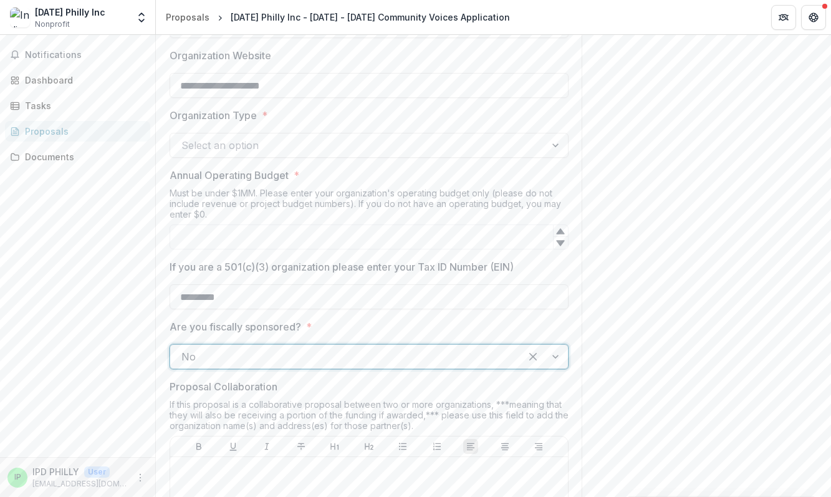
scroll to position [726, 0]
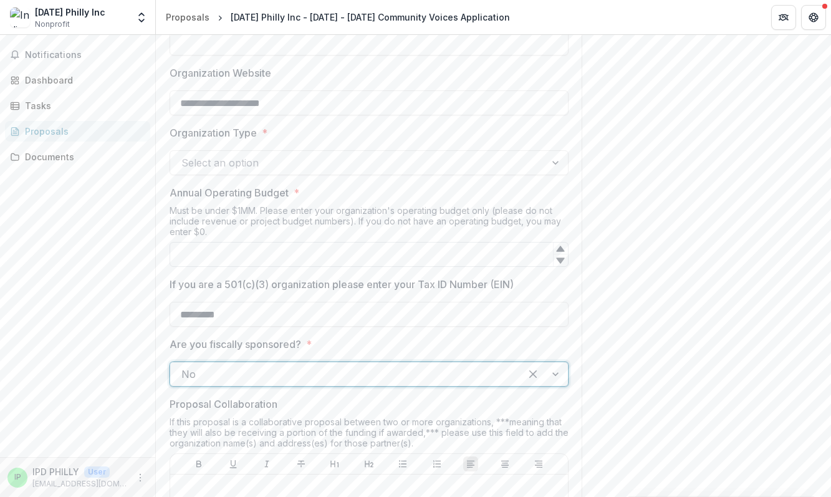
click at [226, 257] on input "Annual Operating Budget *" at bounding box center [369, 254] width 399 height 25
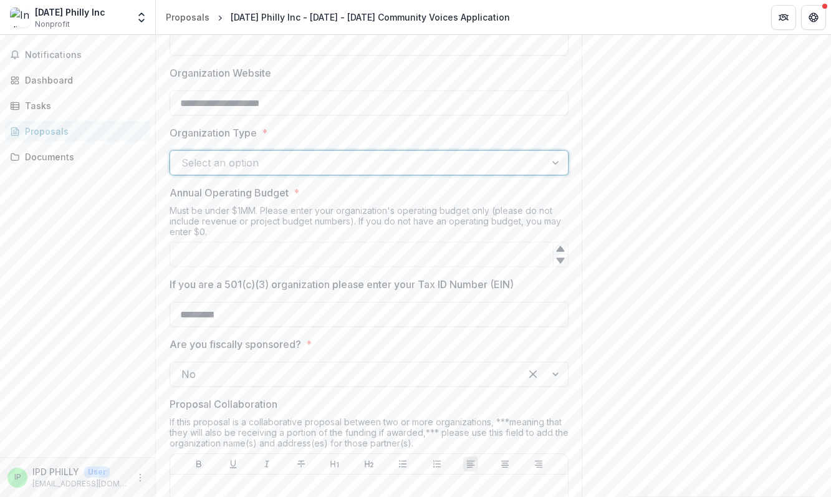
click at [356, 163] on div at bounding box center [358, 162] width 353 height 17
drag, startPoint x: 363, startPoint y: 359, endPoint x: 358, endPoint y: 354, distance: 6.6
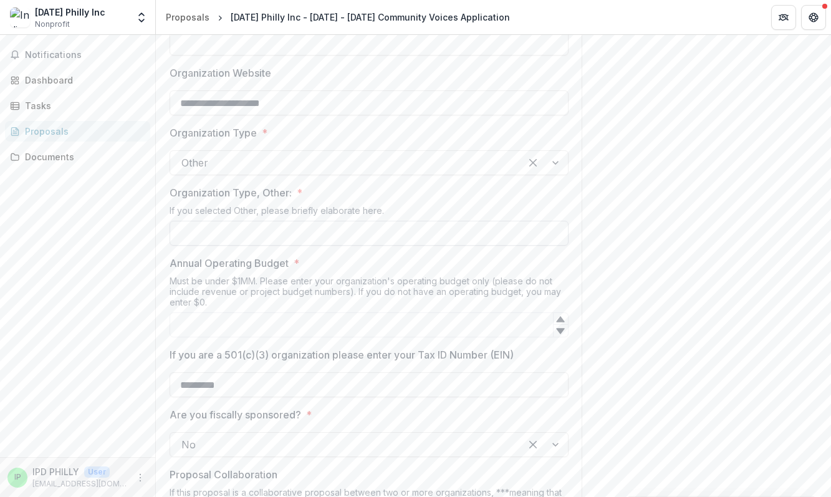
click at [257, 241] on input "Organization Type, Other: *" at bounding box center [369, 233] width 399 height 25
click at [252, 237] on input "**********" at bounding box center [369, 233] width 399 height 25
click at [245, 236] on input "**********" at bounding box center [369, 233] width 399 height 25
type input "**********"
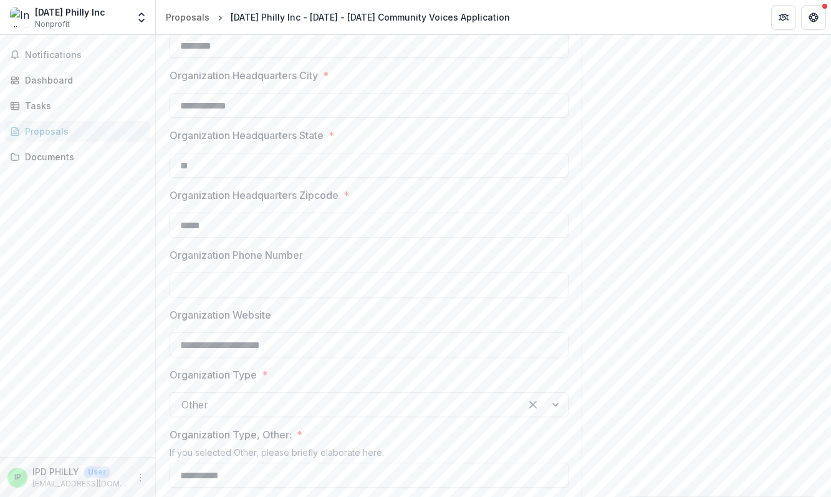
scroll to position [477, 0]
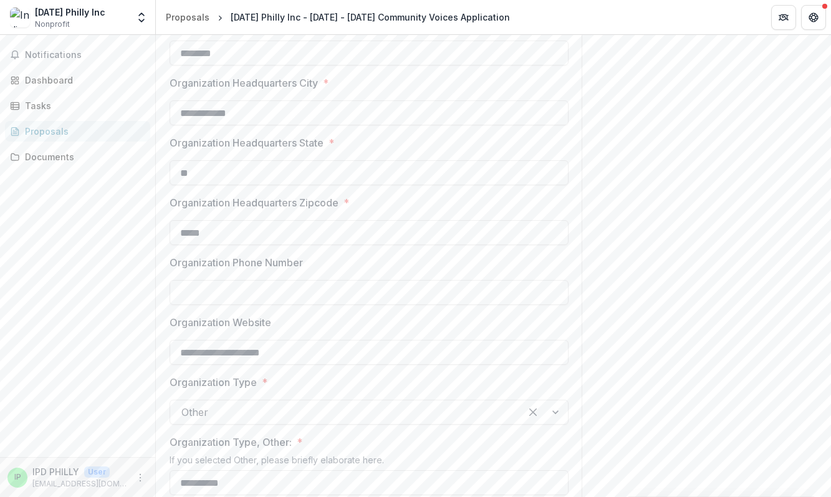
click at [194, 293] on input "Organization Phone Number" at bounding box center [369, 292] width 399 height 25
paste input "**********"
type input "**********"
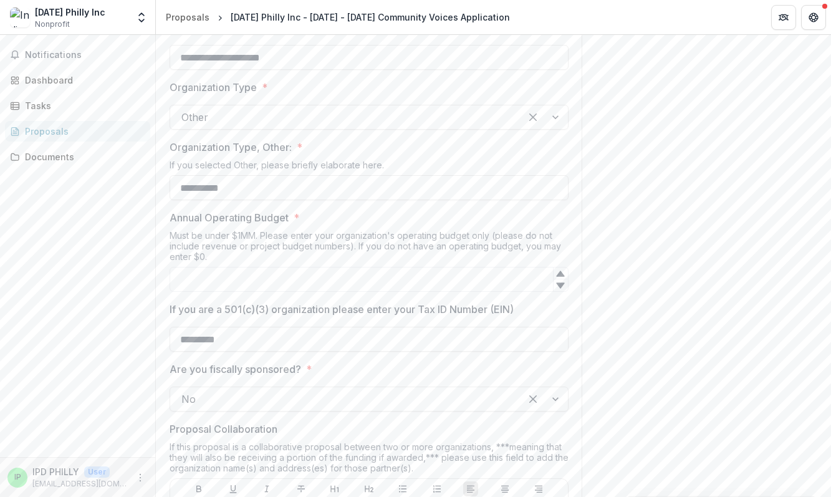
scroll to position [788, 0]
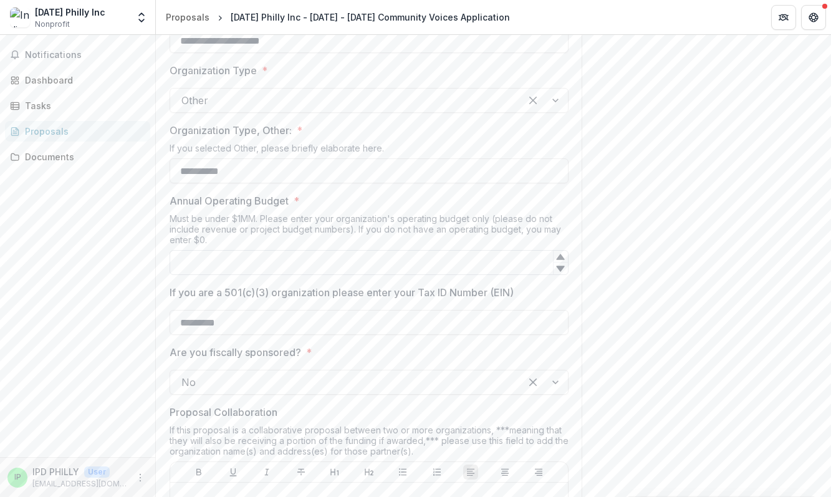
click at [219, 269] on input "Annual Operating Budget *" at bounding box center [369, 262] width 399 height 25
click at [195, 266] on input "***" at bounding box center [369, 262] width 399 height 25
drag, startPoint x: 697, startPoint y: 317, endPoint x: 286, endPoint y: 293, distance: 411.7
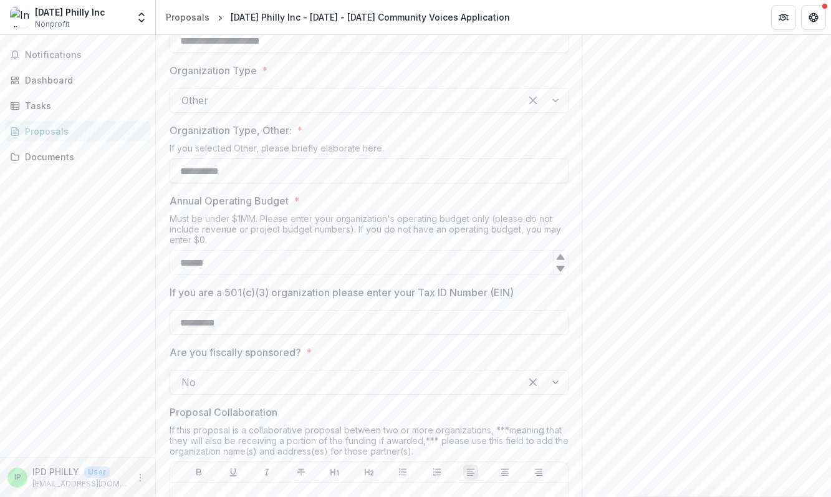
click at [188, 264] on input "******" at bounding box center [369, 262] width 399 height 25
type input "******"
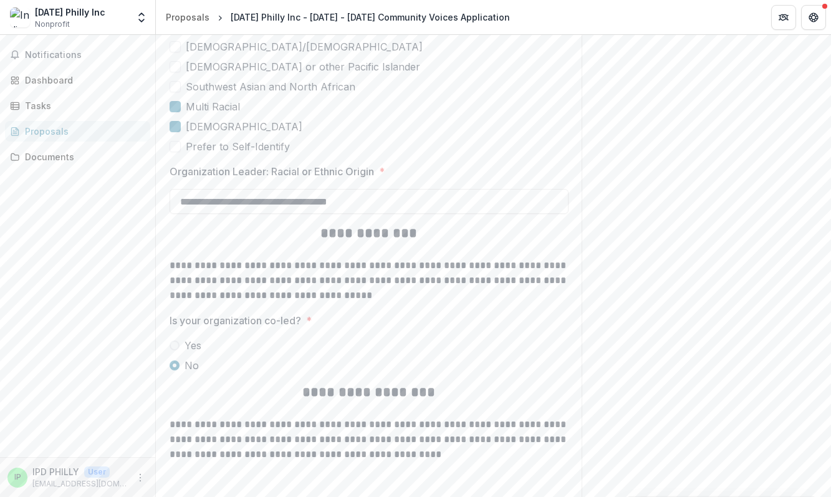
scroll to position [2980, 0]
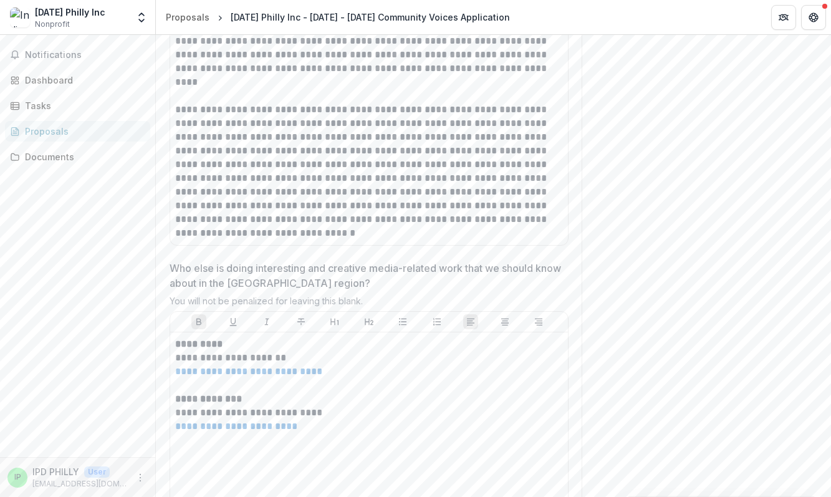
scroll to position [5410, 0]
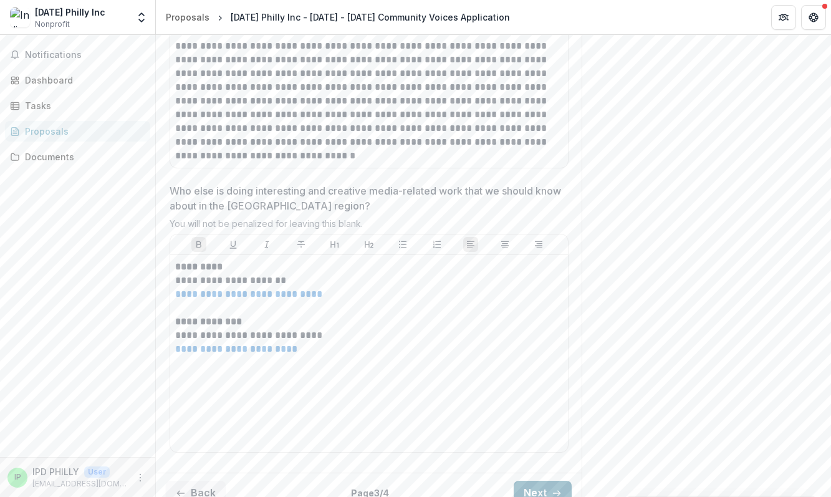
click at [541, 481] on button "Next" at bounding box center [543, 493] width 58 height 25
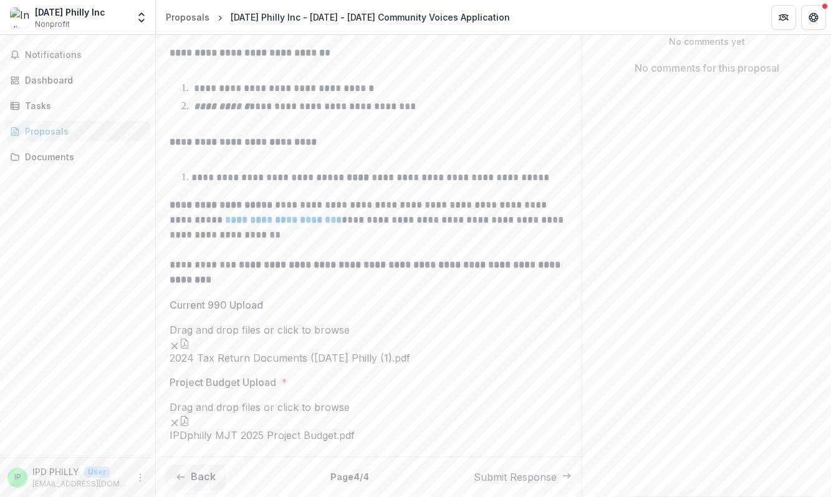
scroll to position [500, 0]
click at [492, 474] on button "Submit Response" at bounding box center [523, 477] width 98 height 15
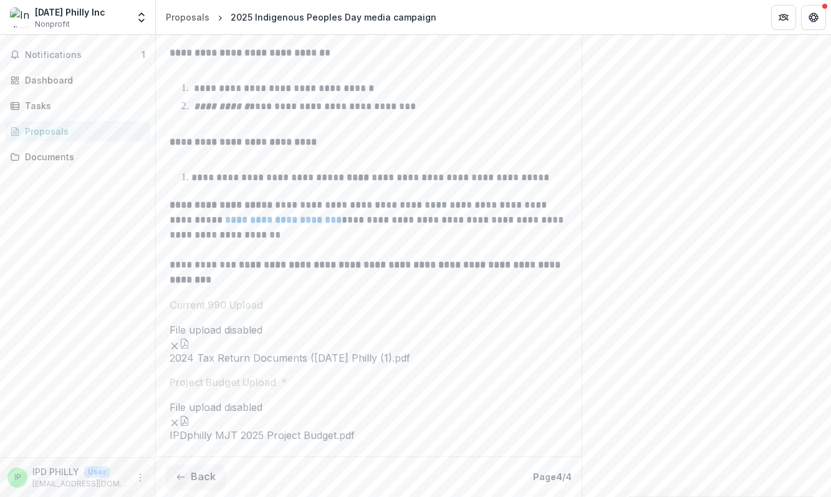
scroll to position [0, 0]
click at [10, 496] on icon "Close" at bounding box center [5, 506] width 10 height 10
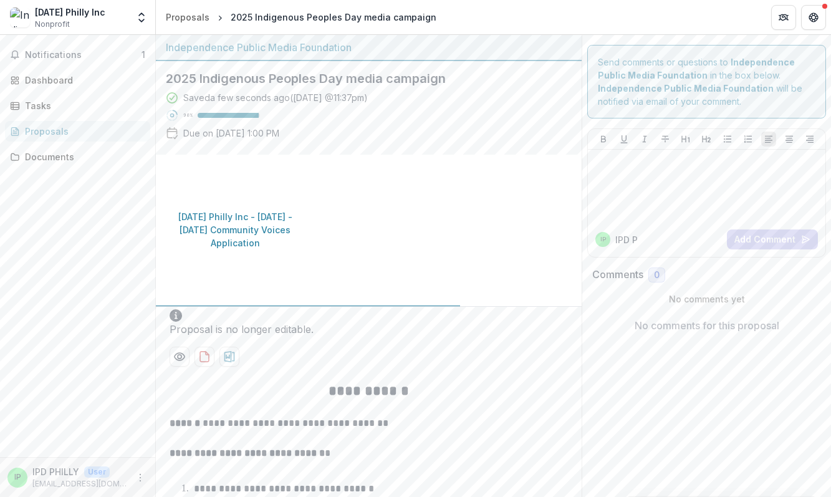
click at [644, 423] on div "Send comments or questions to Independence Public Media Foundation in the box b…" at bounding box center [706, 466] width 249 height 863
click at [201, 351] on icon "download-proposal" at bounding box center [204, 357] width 12 height 12
click at [204, 351] on icon "download-proposal" at bounding box center [204, 357] width 12 height 12
click at [691, 417] on div "Send comments or questions to Independence Public Media Foundation in the box b…" at bounding box center [706, 466] width 249 height 863
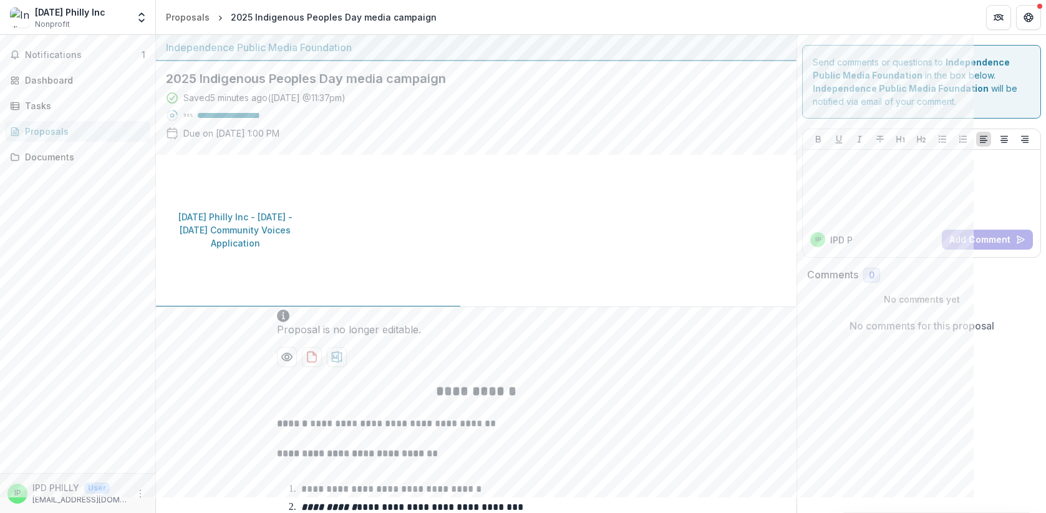
click at [70, 16] on div "[DATE] Philly Inc" at bounding box center [70, 12] width 70 height 13
click at [51, 53] on span "Notifications" at bounding box center [83, 55] width 117 height 11
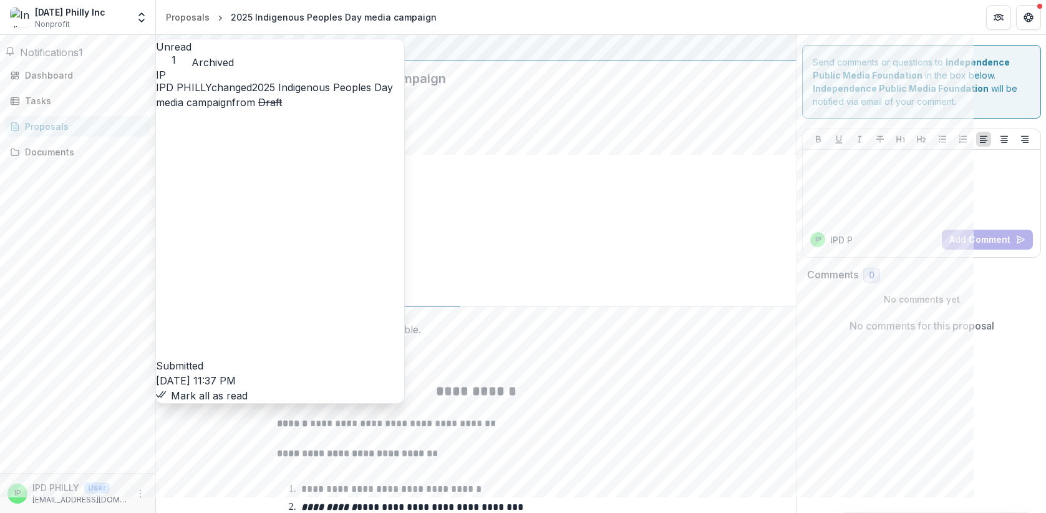
click at [322, 87] on link "2025 Indigenous Peoples Day media campaign" at bounding box center [274, 94] width 237 height 27
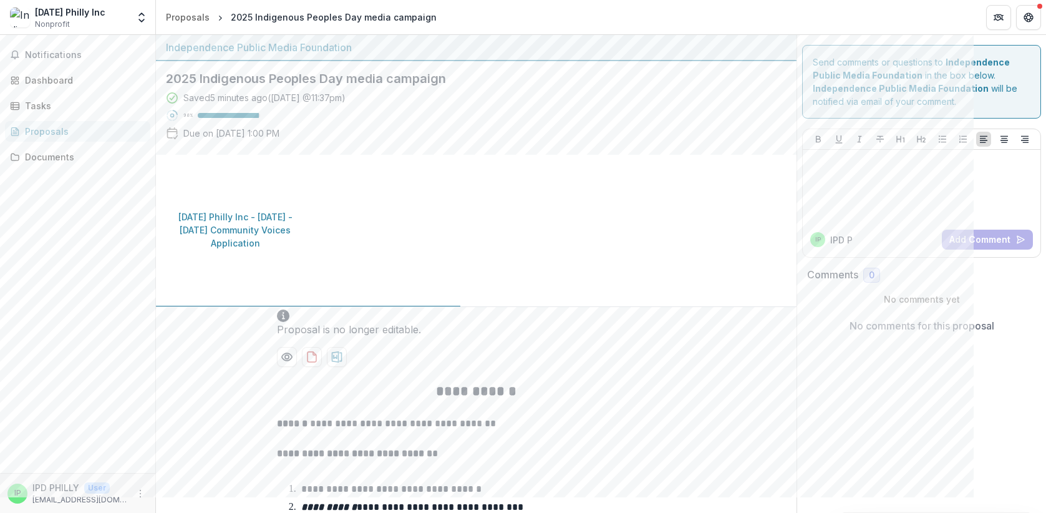
click at [49, 130] on div "Proposals" at bounding box center [82, 131] width 115 height 13
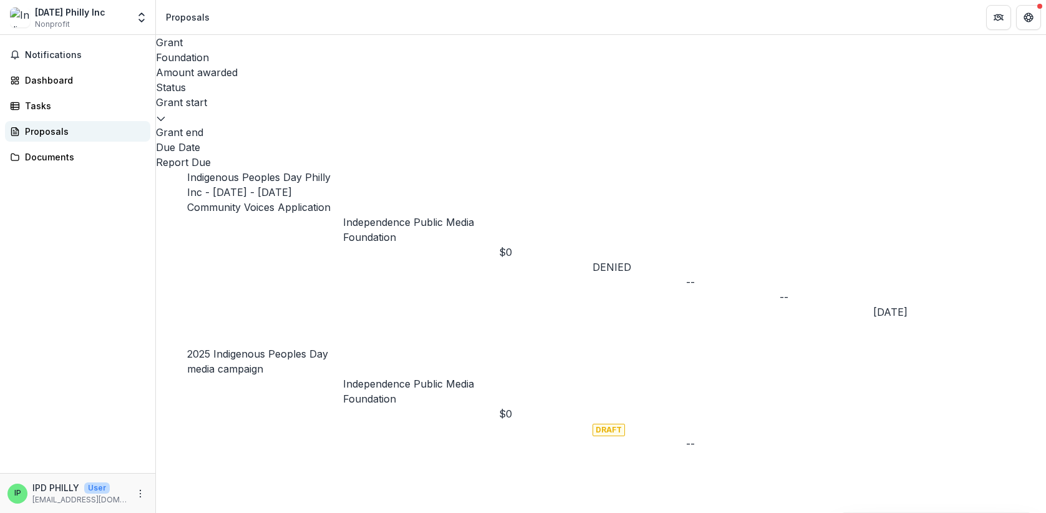
click at [49, 130] on div "Proposals" at bounding box center [82, 131] width 115 height 13
click at [52, 79] on div "Dashboard" at bounding box center [82, 80] width 115 height 13
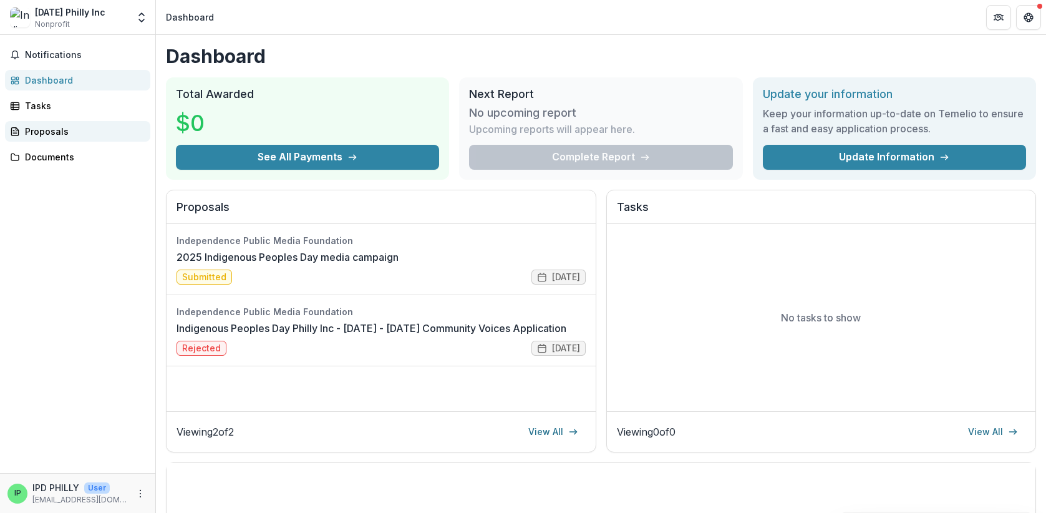
click at [39, 129] on div "Proposals" at bounding box center [82, 131] width 115 height 13
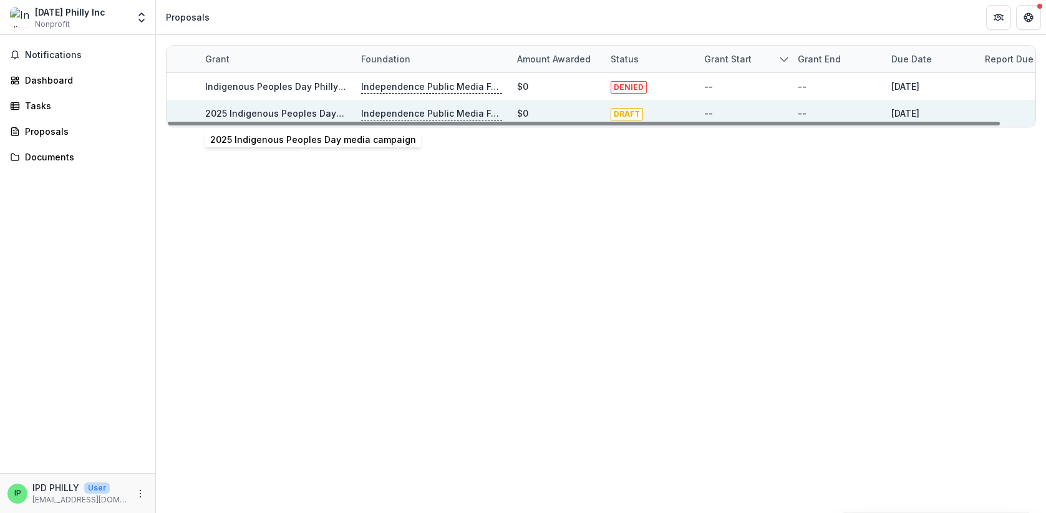
click at [246, 111] on link "2025 Indigenous Peoples Day media campaign" at bounding box center [308, 113] width 206 height 11
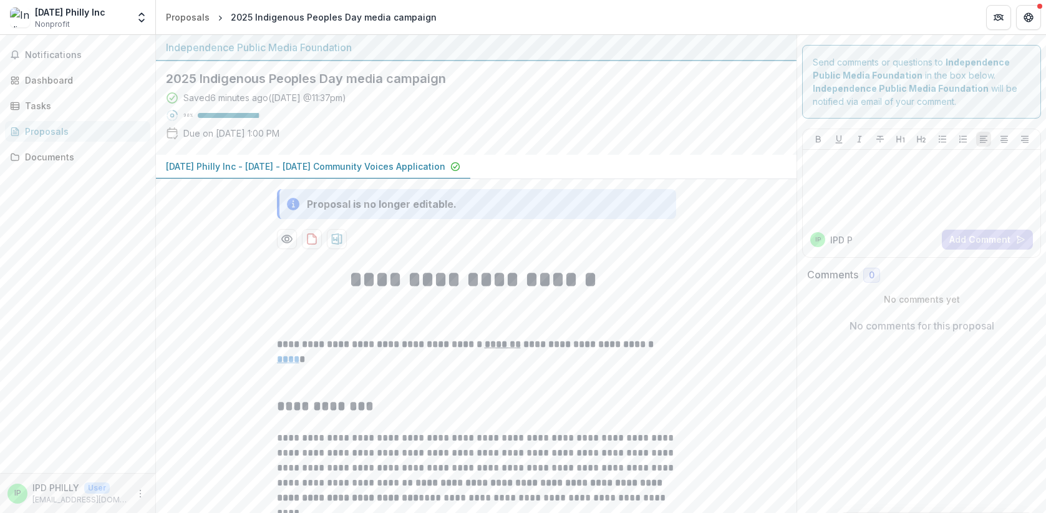
click at [187, 80] on h2 "2025 Indigenous Peoples Day media campaign" at bounding box center [466, 78] width 601 height 15
click at [253, 80] on h2 "2025 Indigenous Peoples Day media campaign" at bounding box center [466, 78] width 601 height 15
drag, startPoint x: 195, startPoint y: 79, endPoint x: 147, endPoint y: 77, distance: 48.7
click at [147, 77] on main "**********" at bounding box center [523, 274] width 1046 height 478
click at [240, 77] on h2 "2025 Indigenous Peoples Day media campaign" at bounding box center [466, 78] width 601 height 15
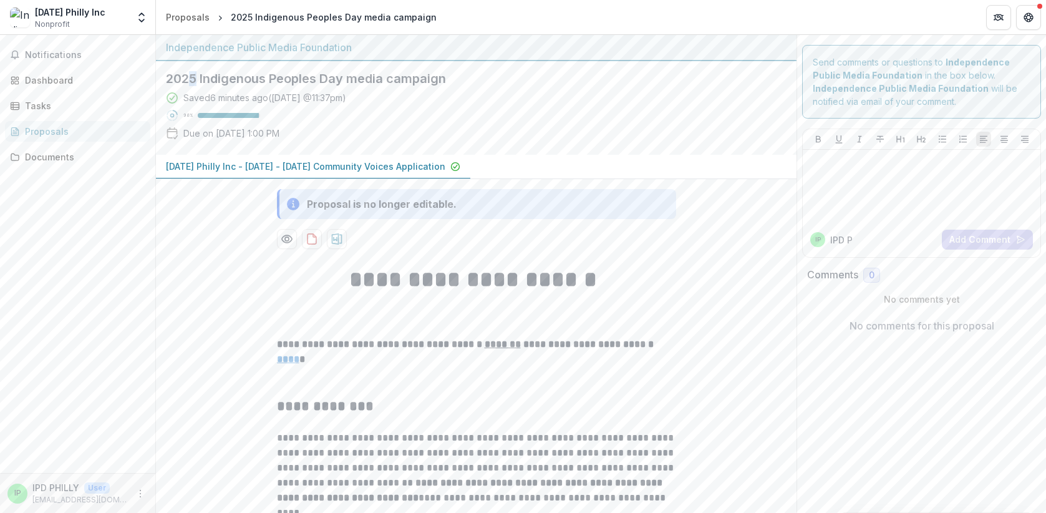
drag, startPoint x: 196, startPoint y: 78, endPoint x: 190, endPoint y: 77, distance: 6.3
click at [190, 77] on h2 "2025 Indigenous Peoples Day media campaign" at bounding box center [466, 78] width 601 height 15
